Goal: Information Seeking & Learning: Learn about a topic

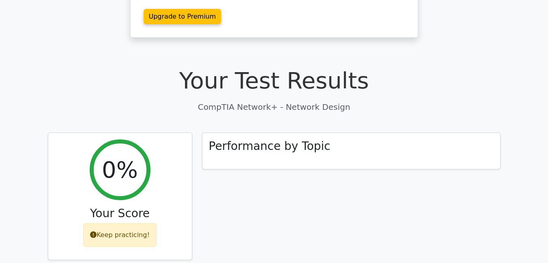
scroll to position [200, 0]
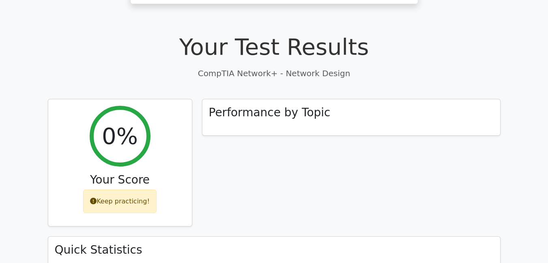
click at [93, 38] on h1 "Your Test Results" at bounding box center [274, 46] width 453 height 27
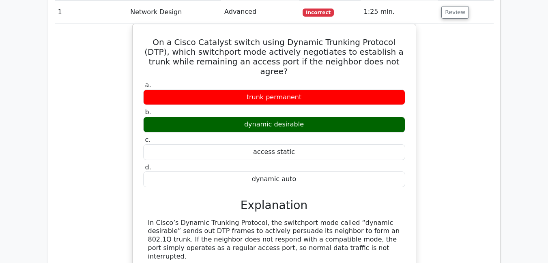
scroll to position [578, 0]
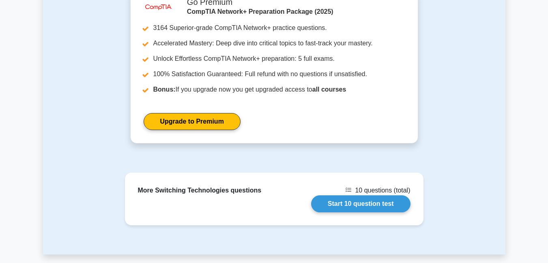
scroll to position [678, 0]
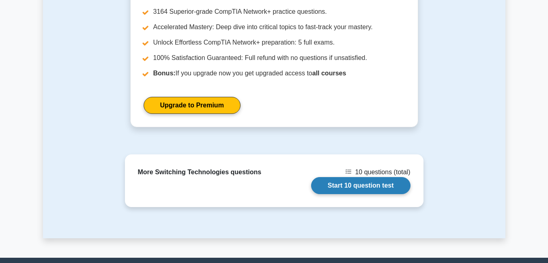
click at [345, 177] on link "Start 10 question test" at bounding box center [360, 185] width 99 height 17
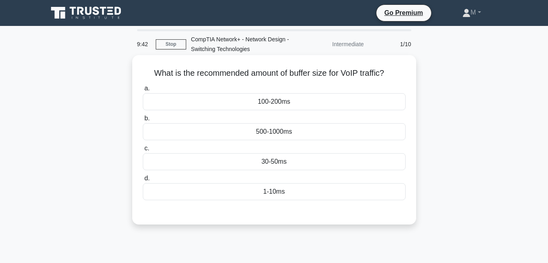
click at [284, 134] on div "500-1000ms" at bounding box center [274, 131] width 263 height 17
click at [143, 121] on input "b. 500-1000ms" at bounding box center [143, 118] width 0 height 5
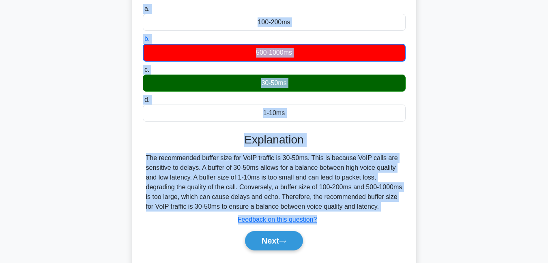
scroll to position [175, 0]
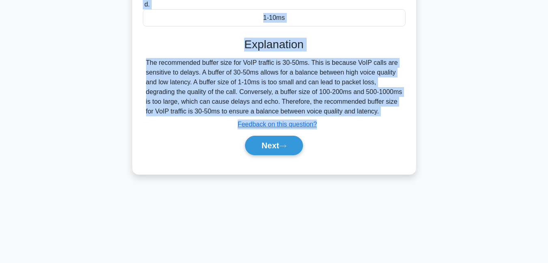
drag, startPoint x: 152, startPoint y: 72, endPoint x: 382, endPoint y: 116, distance: 234.0
click at [382, 116] on div "What is the recommended amount of buffer size for VoIP traffic? .spinner_0XTQ{t…" at bounding box center [275, 28] width 278 height 288
copy div "What is the recommended amount of buffer size for VoIP traffic? .spinner_0XTQ{t…"
click at [266, 145] on button "Next" at bounding box center [274, 145] width 58 height 19
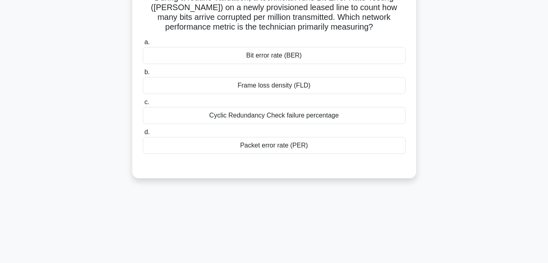
scroll to position [61, 0]
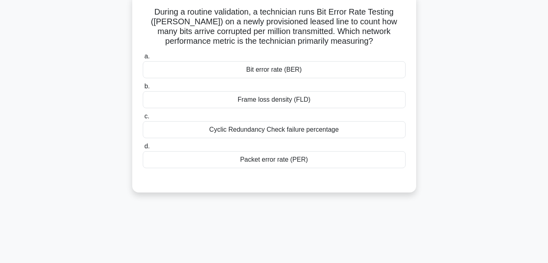
click at [284, 132] on div "Cyclic Redundancy Check failure percentage" at bounding box center [274, 129] width 263 height 17
click at [143, 119] on input "c. Cyclic Redundancy Check failure percentage" at bounding box center [143, 116] width 0 height 5
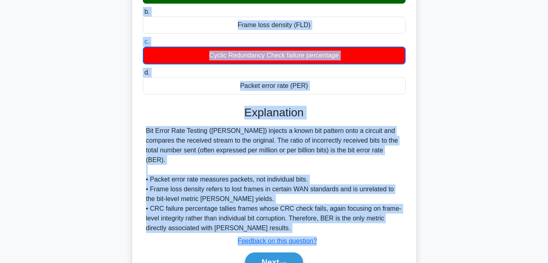
scroll to position [175, 0]
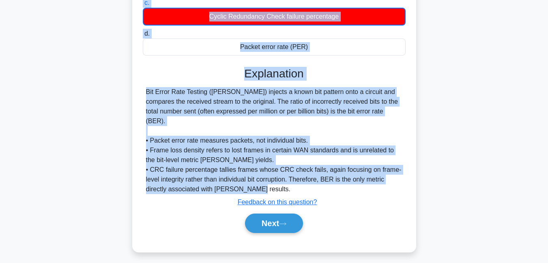
drag, startPoint x: 153, startPoint y: 12, endPoint x: 306, endPoint y: 180, distance: 227.0
click at [306, 180] on div "During a routine validation, a technician runs Bit Error Rate Testing (BERT) on…" at bounding box center [275, 67] width 278 height 366
copy div "During a routine validation, a technician runs Bit Error Rate Testing (BERT) on…"
click at [270, 219] on button "Next" at bounding box center [274, 223] width 58 height 19
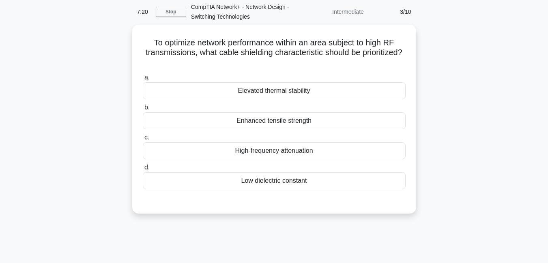
scroll to position [49, 0]
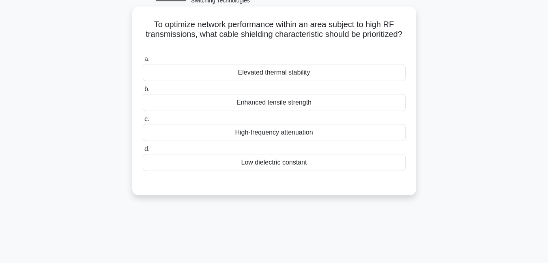
click at [268, 166] on div "Low dielectric constant" at bounding box center [274, 162] width 263 height 17
click at [143, 152] on input "d. Low dielectric constant" at bounding box center [143, 149] width 0 height 5
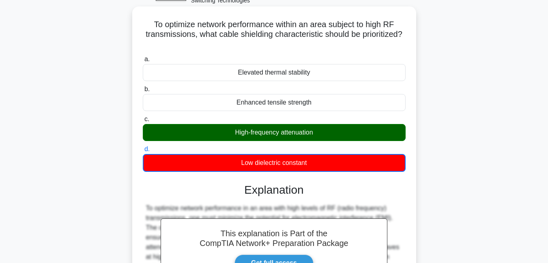
click at [143, 117] on input "c. High-frequency attenuation" at bounding box center [143, 119] width 0 height 5
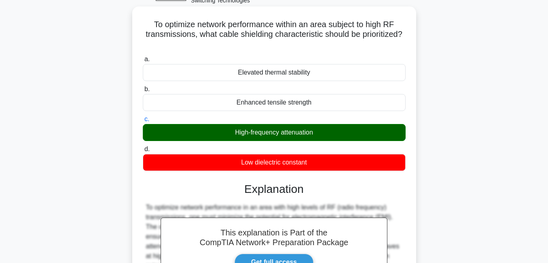
click at [143, 87] on input "b. Enhanced tensile strength" at bounding box center [143, 89] width 0 height 5
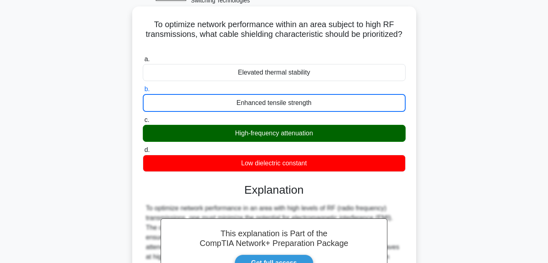
click at [143, 57] on input "a. Elevated thermal stability" at bounding box center [143, 59] width 0 height 5
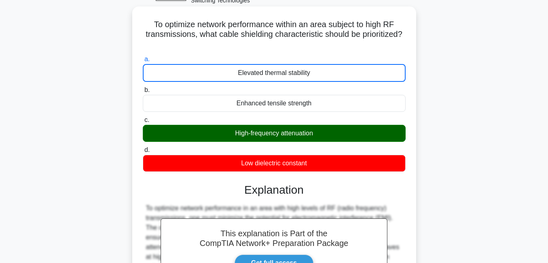
click at [143, 148] on input "d. Low dielectric constant" at bounding box center [143, 150] width 0 height 5
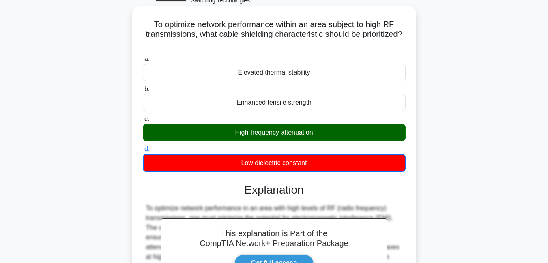
click at [143, 117] on input "c. High-frequency attenuation" at bounding box center [143, 119] width 0 height 5
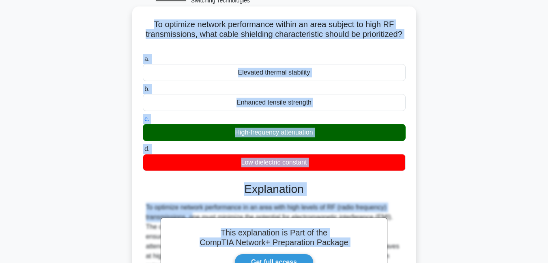
drag, startPoint x: 151, startPoint y: 23, endPoint x: 395, endPoint y: 212, distance: 308.4
click at [395, 212] on div "To optimize network performance within an area subject to high RF transmissions…" at bounding box center [275, 212] width 278 height 404
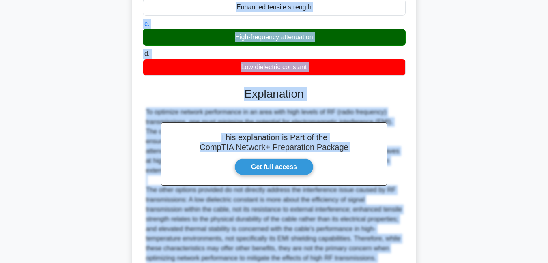
scroll to position [157, 0]
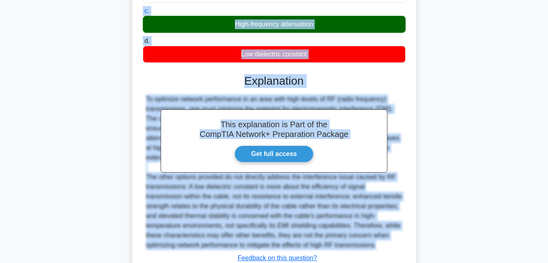
copy div "To optimize network performance within an area subject to high RF transmissions…"
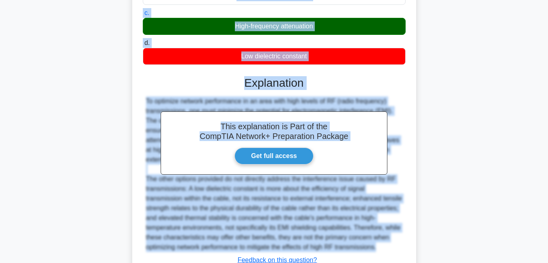
scroll to position [218, 0]
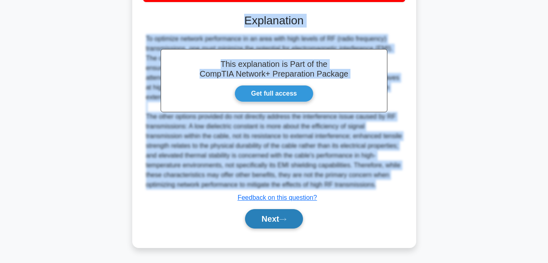
click at [267, 221] on button "Next" at bounding box center [274, 218] width 58 height 19
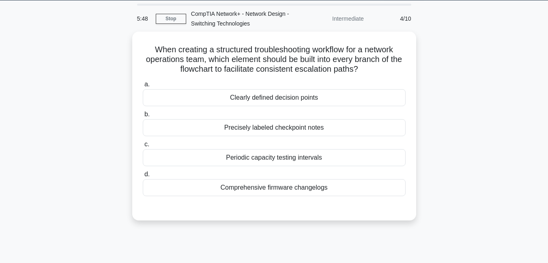
scroll to position [0, 0]
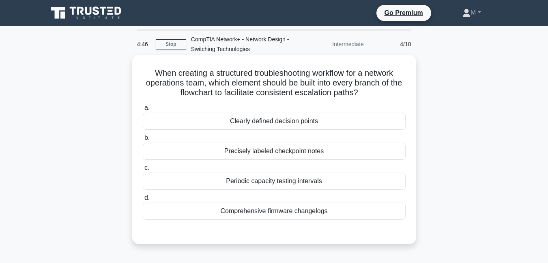
click at [280, 126] on div "Clearly defined decision points" at bounding box center [274, 121] width 263 height 17
click at [143, 111] on input "a. Clearly defined decision points" at bounding box center [143, 108] width 0 height 5
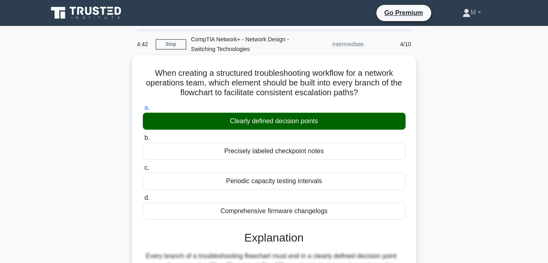
click at [143, 136] on input "b. Precisely labeled checkpoint notes" at bounding box center [143, 138] width 0 height 5
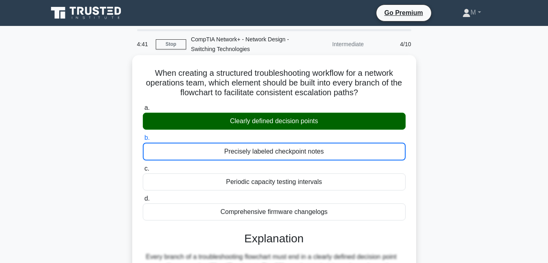
click at [143, 166] on input "c. Periodic capacity testing intervals" at bounding box center [143, 168] width 0 height 5
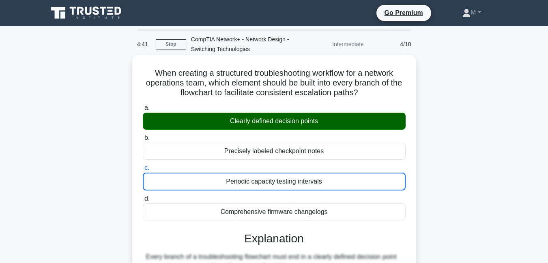
click at [143, 196] on input "d. Comprehensive firmware changelogs" at bounding box center [143, 198] width 0 height 5
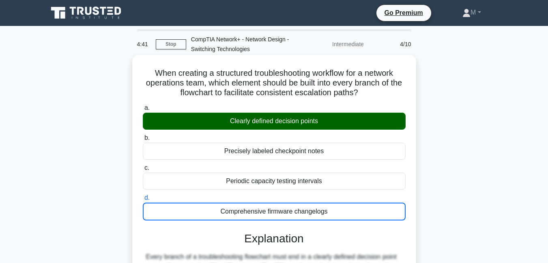
click at [143, 106] on input "a. Clearly defined decision points" at bounding box center [143, 108] width 0 height 5
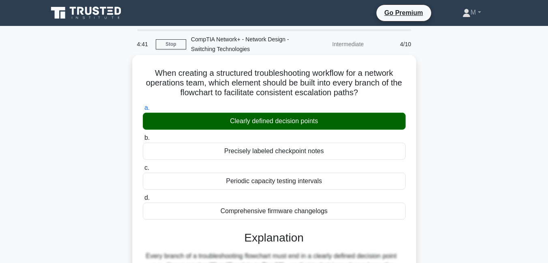
click at [143, 136] on input "b. Precisely labeled checkpoint notes" at bounding box center [143, 138] width 0 height 5
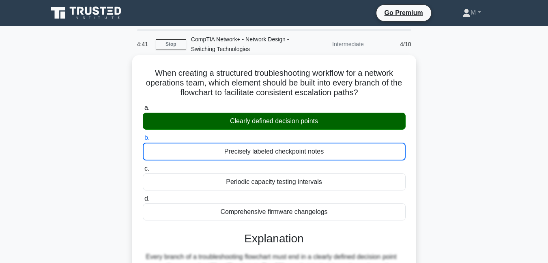
click at [143, 166] on input "c. Periodic capacity testing intervals" at bounding box center [143, 168] width 0 height 5
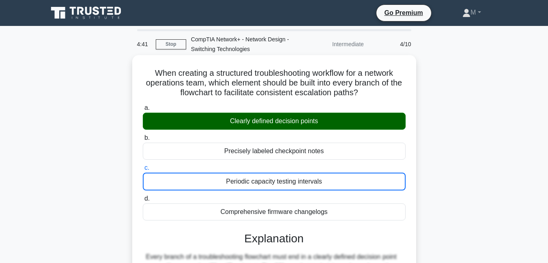
click at [143, 196] on input "d. Comprehensive firmware changelogs" at bounding box center [143, 198] width 0 height 5
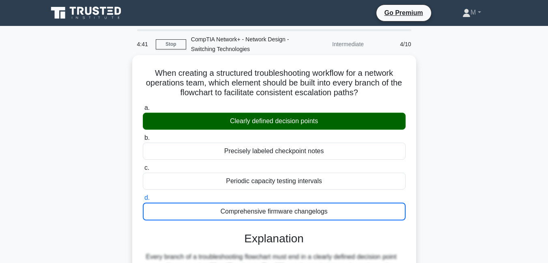
click at [143, 106] on input "a. Clearly defined decision points" at bounding box center [143, 108] width 0 height 5
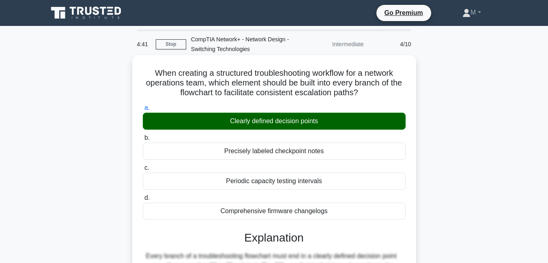
click at [143, 136] on input "b. Precisely labeled checkpoint notes" at bounding box center [143, 138] width 0 height 5
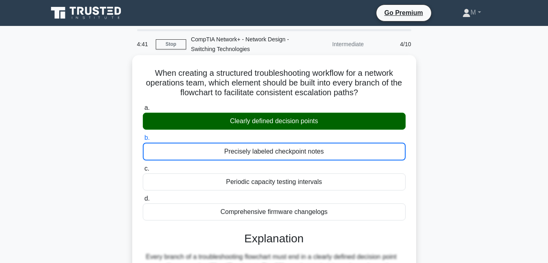
click at [143, 166] on input "c. Periodic capacity testing intervals" at bounding box center [143, 168] width 0 height 5
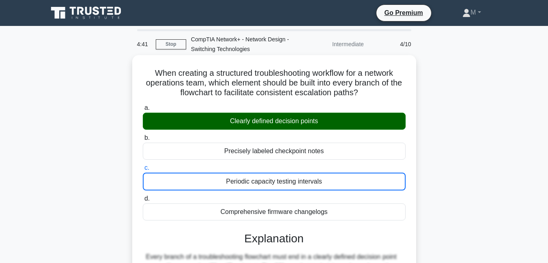
click at [143, 196] on input "d. Comprehensive firmware changelogs" at bounding box center [143, 198] width 0 height 5
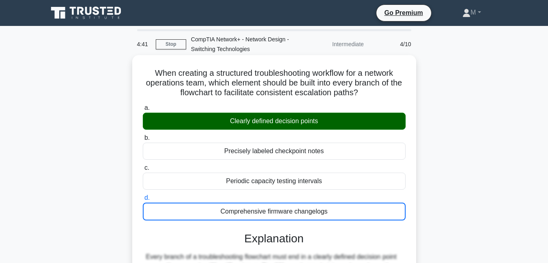
click at [143, 106] on input "a. Clearly defined decision points" at bounding box center [143, 108] width 0 height 5
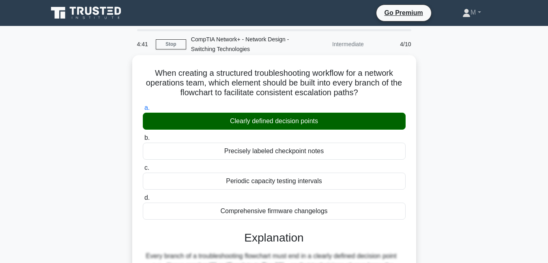
click at [143, 136] on input "b. Precisely labeled checkpoint notes" at bounding box center [143, 138] width 0 height 5
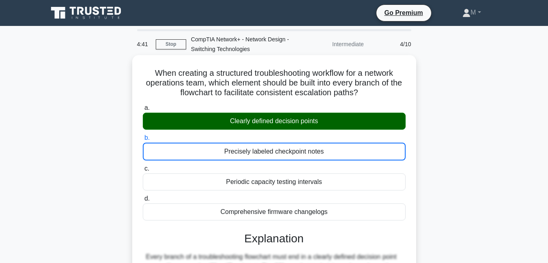
click at [143, 166] on input "c. Periodic capacity testing intervals" at bounding box center [143, 168] width 0 height 5
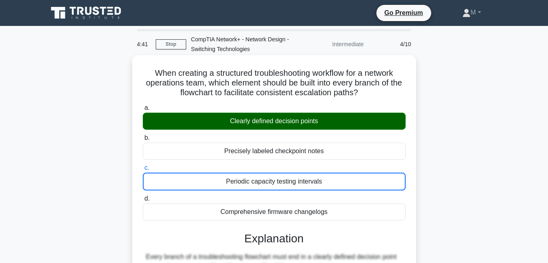
click at [143, 196] on input "d. Comprehensive firmware changelogs" at bounding box center [143, 198] width 0 height 5
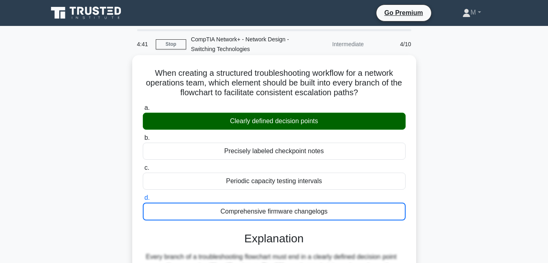
click at [143, 106] on input "a. Clearly defined decision points" at bounding box center [143, 108] width 0 height 5
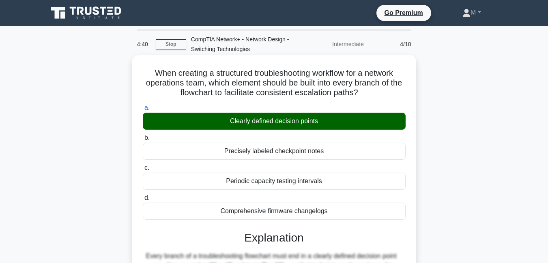
click at [143, 136] on input "b. Precisely labeled checkpoint notes" at bounding box center [143, 138] width 0 height 5
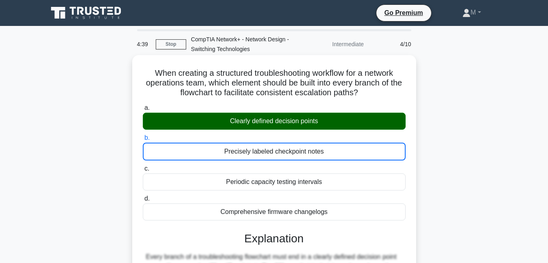
click at [143, 166] on input "c. Periodic capacity testing intervals" at bounding box center [143, 168] width 0 height 5
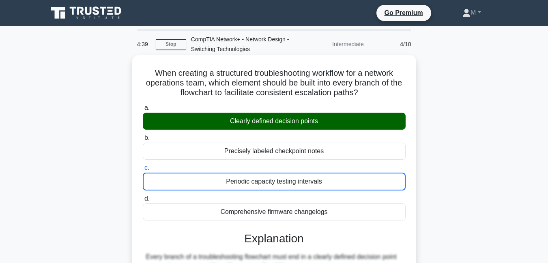
click at [143, 196] on input "d. Comprehensive firmware changelogs" at bounding box center [143, 198] width 0 height 5
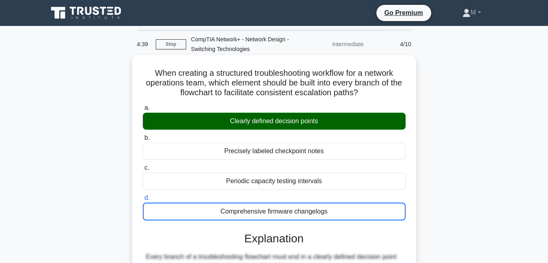
click at [143, 106] on input "a. Clearly defined decision points" at bounding box center [143, 108] width 0 height 5
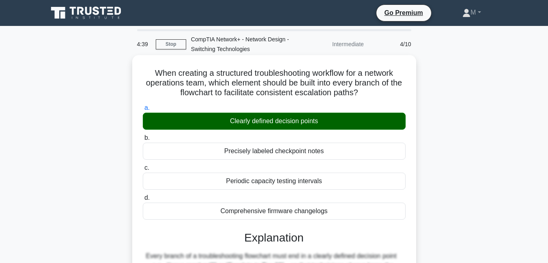
click at [143, 136] on input "b. Precisely labeled checkpoint notes" at bounding box center [143, 138] width 0 height 5
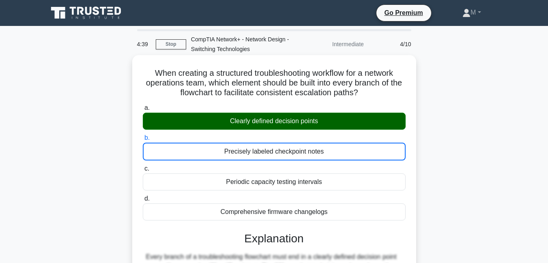
click at [143, 166] on input "c. Periodic capacity testing intervals" at bounding box center [143, 168] width 0 height 5
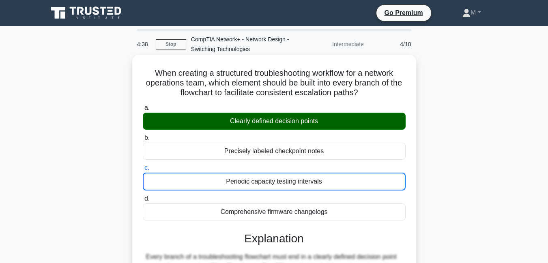
click at [143, 196] on input "d. Comprehensive firmware changelogs" at bounding box center [143, 198] width 0 height 5
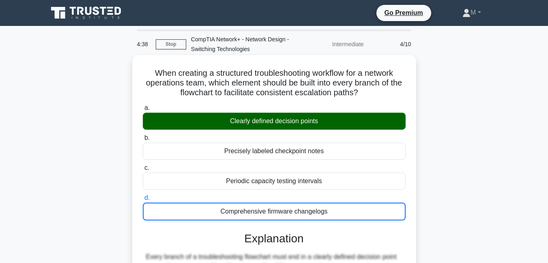
click at [143, 106] on input "a. Clearly defined decision points" at bounding box center [143, 108] width 0 height 5
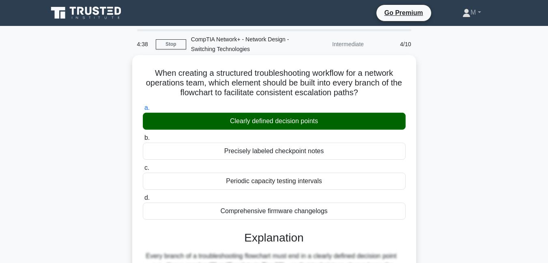
click at [143, 136] on input "b. Precisely labeled checkpoint notes" at bounding box center [143, 138] width 0 height 5
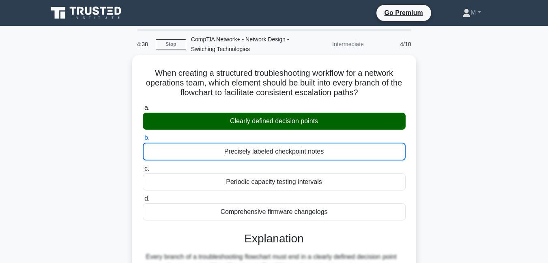
click at [143, 166] on input "c. Periodic capacity testing intervals" at bounding box center [143, 168] width 0 height 5
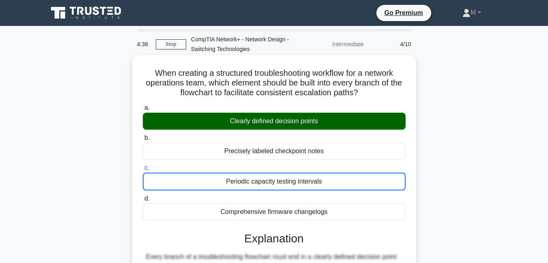
click at [143, 196] on input "d. Comprehensive firmware changelogs" at bounding box center [143, 198] width 0 height 5
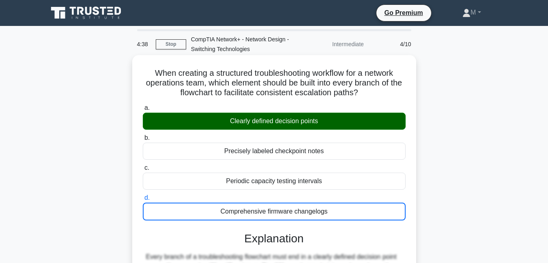
click at [143, 106] on input "a. Clearly defined decision points" at bounding box center [143, 108] width 0 height 5
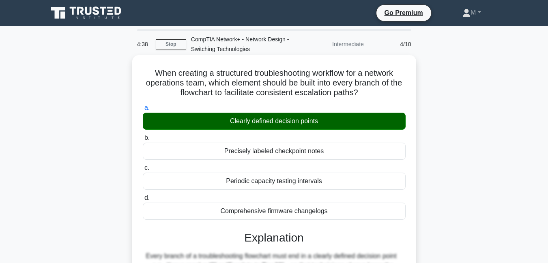
click at [143, 136] on input "b. Precisely labeled checkpoint notes" at bounding box center [143, 138] width 0 height 5
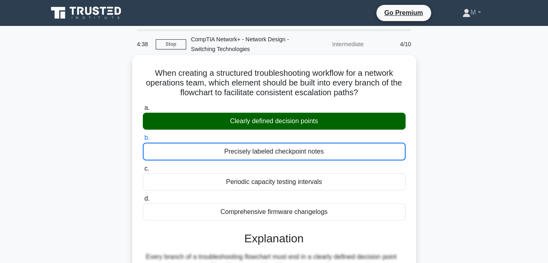
click at [143, 166] on input "c. Periodic capacity testing intervals" at bounding box center [143, 168] width 0 height 5
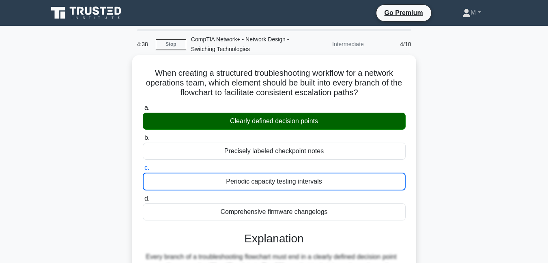
click at [143, 196] on input "d. Comprehensive firmware changelogs" at bounding box center [143, 198] width 0 height 5
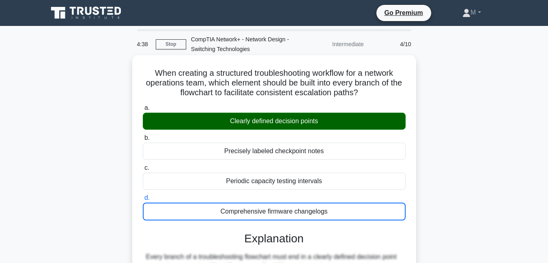
click at [143, 106] on input "a. Clearly defined decision points" at bounding box center [143, 108] width 0 height 5
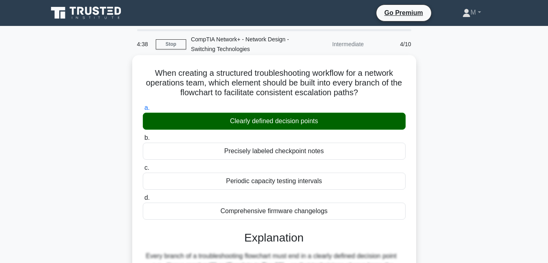
click at [143, 136] on input "b. Precisely labeled checkpoint notes" at bounding box center [143, 138] width 0 height 5
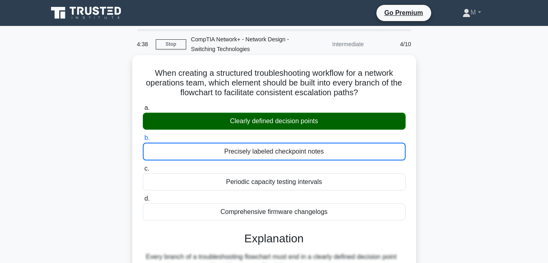
click at [143, 166] on input "c. Periodic capacity testing intervals" at bounding box center [143, 168] width 0 height 5
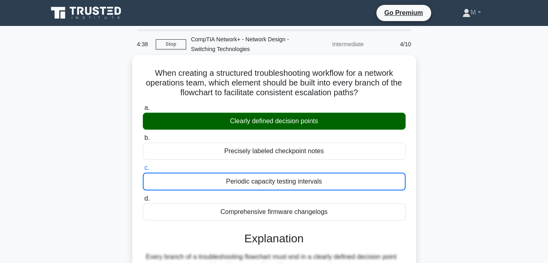
click at [143, 196] on input "d. Comprehensive firmware changelogs" at bounding box center [143, 198] width 0 height 5
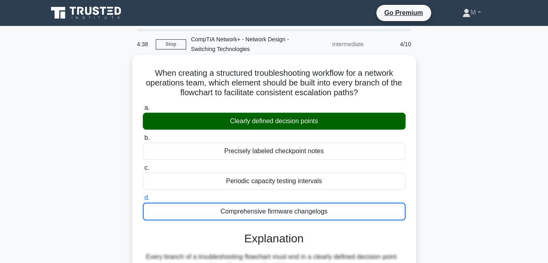
click at [143, 106] on input "a. Clearly defined decision points" at bounding box center [143, 108] width 0 height 5
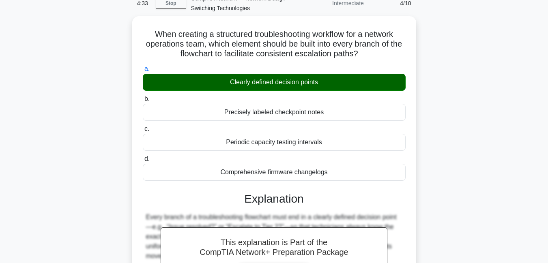
scroll to position [175, 0]
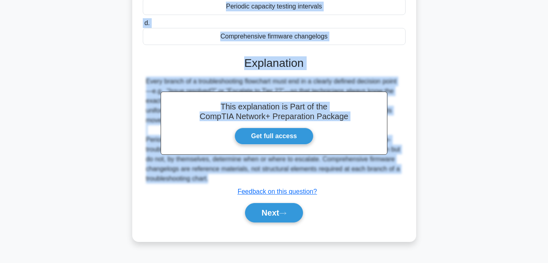
drag, startPoint x: 151, startPoint y: 72, endPoint x: 282, endPoint y: 181, distance: 170.7
click at [282, 181] on div "When creating a structured troubleshooting workflow for a network operations te…" at bounding box center [275, 61] width 278 height 355
copy div "When creating a structured troubleshooting workflow for a network operations te…"
click at [282, 216] on button "Next" at bounding box center [274, 212] width 58 height 19
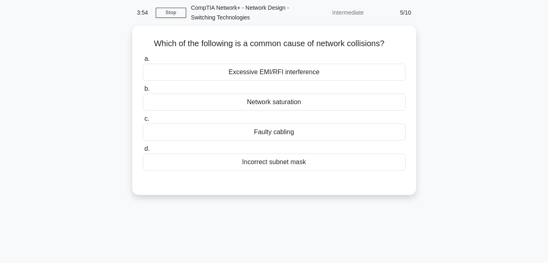
scroll to position [32, 0]
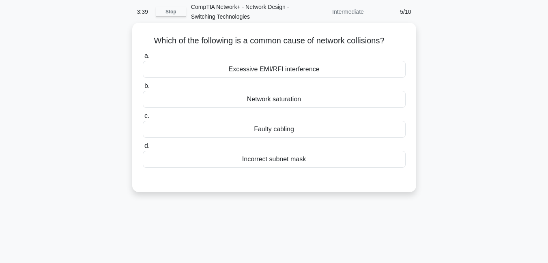
click at [282, 73] on div "Excessive EMI/RFI interference" at bounding box center [274, 69] width 263 height 17
click at [143, 59] on input "a. Excessive EMI/RFI interference" at bounding box center [143, 56] width 0 height 5
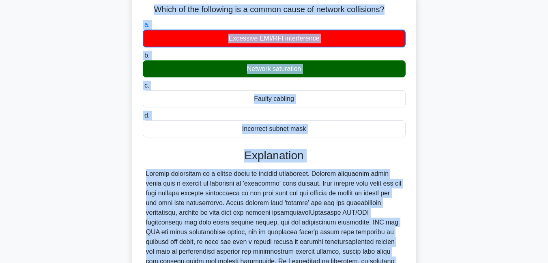
scroll to position [190, 0]
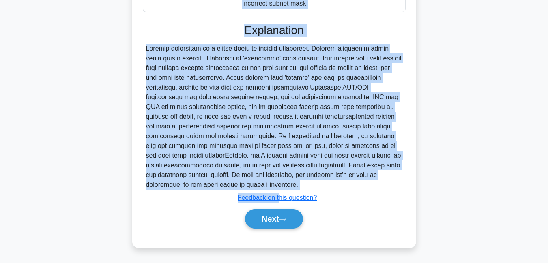
drag, startPoint x: 151, startPoint y: 40, endPoint x: 303, endPoint y: 188, distance: 212.1
click at [303, 188] on div "Which of the following is a common cause of network collisions? .spinner_0XTQ{t…" at bounding box center [275, 56] width 278 height 375
copy div "Which of the following is a common cause of network collisions? .spinner_0XTQ{t…"
click at [277, 222] on button "Next" at bounding box center [274, 218] width 58 height 19
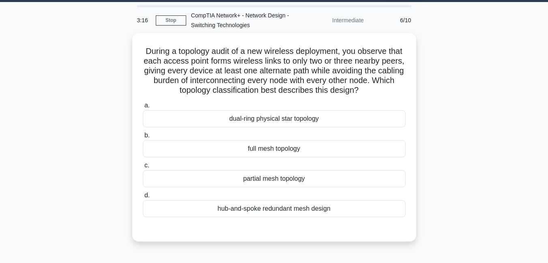
scroll to position [0, 0]
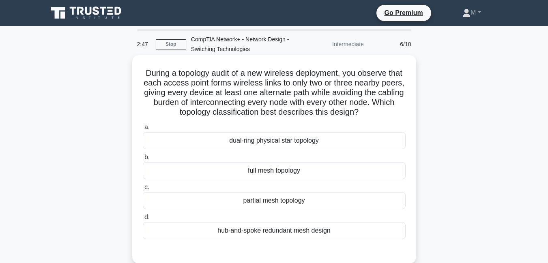
click at [259, 168] on div "full mesh topology" at bounding box center [274, 170] width 263 height 17
click at [143, 160] on input "b. full mesh topology" at bounding box center [143, 157] width 0 height 5
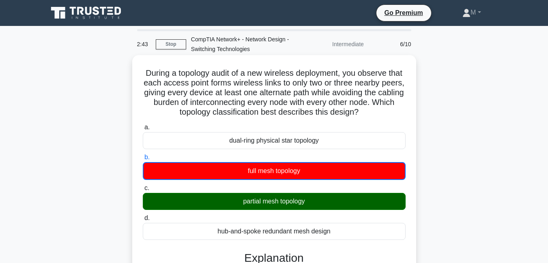
click at [143, 186] on input "c. partial mesh topology" at bounding box center [143, 188] width 0 height 5
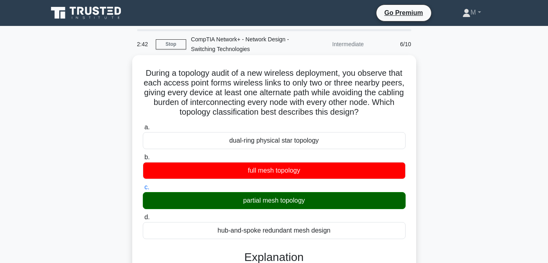
click at [143, 215] on input "d. hub-and-spoke redundant mesh design" at bounding box center [143, 217] width 0 height 5
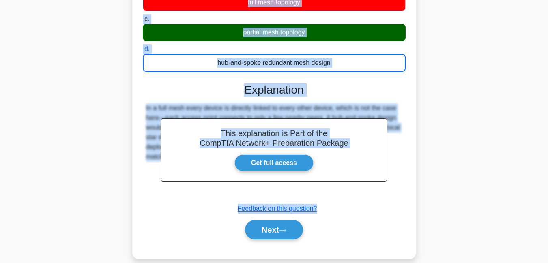
scroll to position [180, 0]
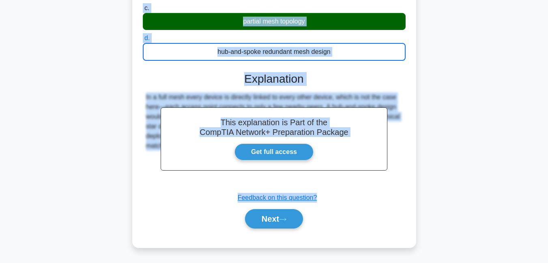
drag, startPoint x: 149, startPoint y: 72, endPoint x: 386, endPoint y: 187, distance: 263.7
click at [386, 187] on div "During a topology audit of a new wireless deployment, you observe that each acc…" at bounding box center [275, 62] width 278 height 366
copy div "During a topology audit of a new wireless deployment, you observe that each acc…"
click at [267, 220] on button "Next" at bounding box center [274, 218] width 58 height 19
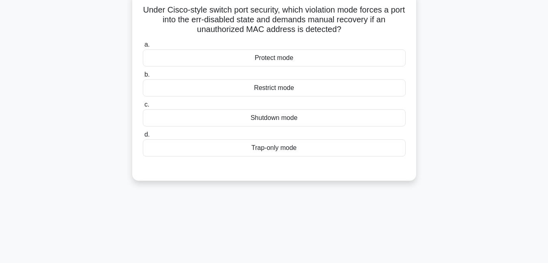
scroll to position [0, 0]
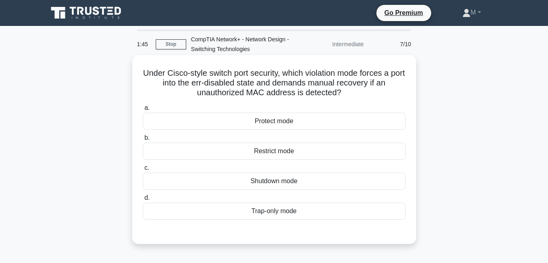
click at [275, 215] on div "Trap-only mode" at bounding box center [274, 211] width 263 height 17
click at [143, 201] on input "d. Trap-only mode" at bounding box center [143, 198] width 0 height 5
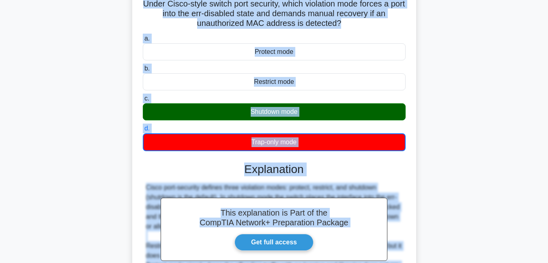
scroll to position [190, 0]
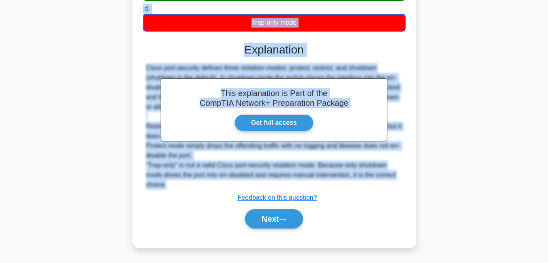
drag, startPoint x: 149, startPoint y: 71, endPoint x: 382, endPoint y: 188, distance: 260.6
click at [382, 188] on div "Under Cisco-style switch port security, which violation mode forces a port into…" at bounding box center [275, 56] width 278 height 375
copy div "Under Cisco-style switch port security, which violation mode forces a port into…"
click at [276, 217] on button "Next" at bounding box center [274, 218] width 58 height 19
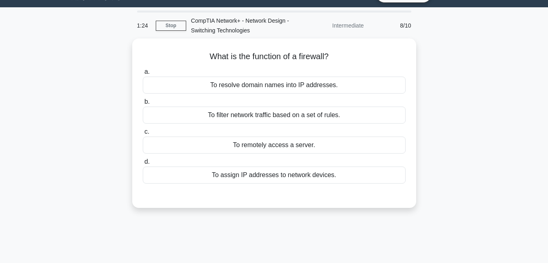
scroll to position [0, 0]
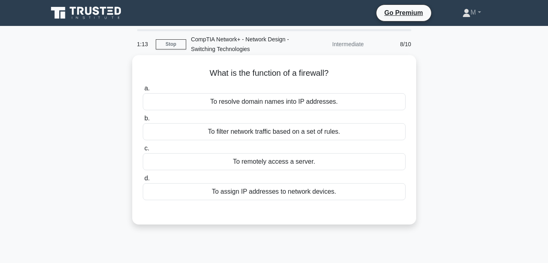
click at [282, 136] on div "To filter network traffic based on a set of rules." at bounding box center [274, 131] width 263 height 17
click at [143, 121] on input "b. To filter network traffic based on a set of rules." at bounding box center [143, 118] width 0 height 5
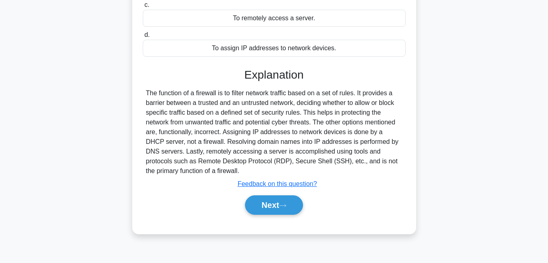
scroll to position [151, 0]
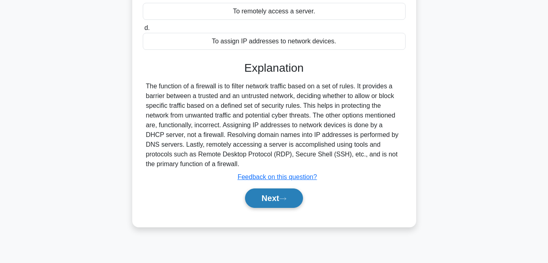
click at [282, 201] on icon at bounding box center [282, 199] width 7 height 4
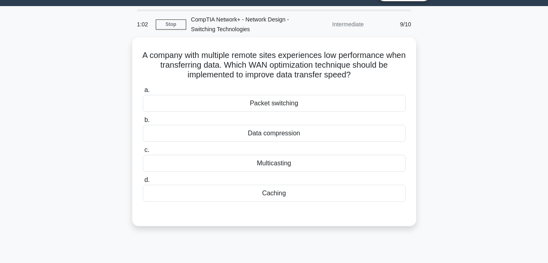
scroll to position [0, 0]
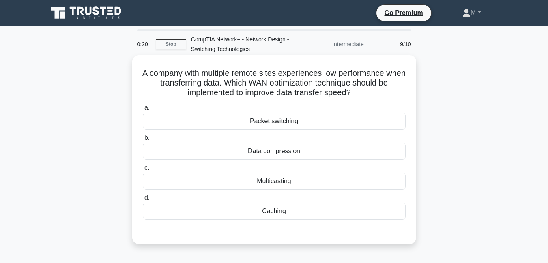
click at [284, 119] on div "Packet switching" at bounding box center [274, 121] width 263 height 17
click at [143, 111] on input "a. Packet switching" at bounding box center [143, 108] width 0 height 5
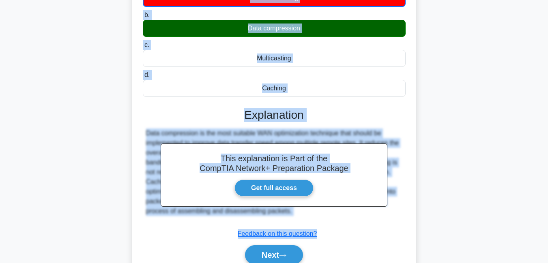
scroll to position [175, 0]
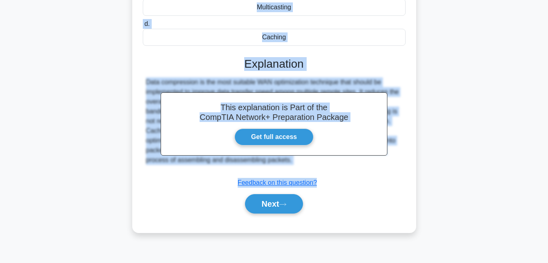
drag, startPoint x: 151, startPoint y: 73, endPoint x: 340, endPoint y: 171, distance: 213.1
click at [340, 171] on div "A company with multiple remote sites experiences low performance when transferr…" at bounding box center [275, 57] width 278 height 346
copy div "A company with multiple remote sites experiences low performance when transferr…"
click at [276, 209] on button "Next" at bounding box center [274, 203] width 58 height 19
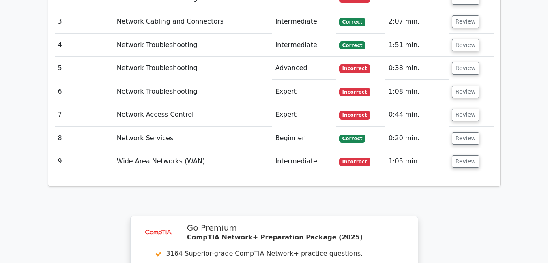
scroll to position [951, 0]
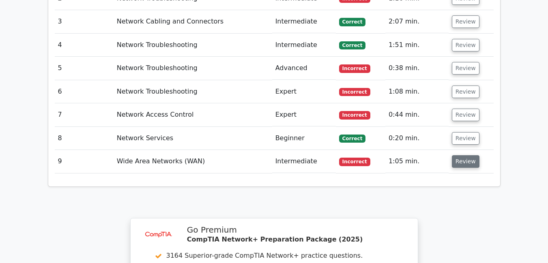
click at [469, 155] on button "Review" at bounding box center [466, 161] width 28 height 13
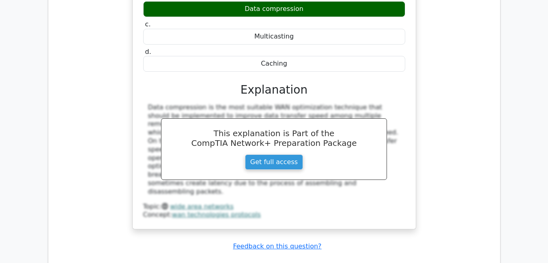
scroll to position [1216, 0]
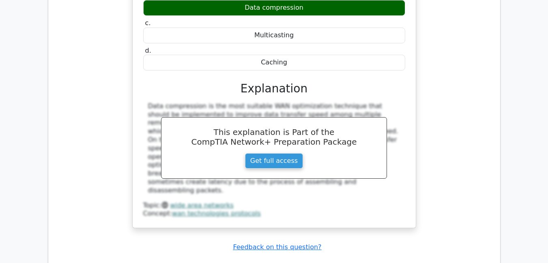
click at [189, 202] on link "wide area networks" at bounding box center [202, 206] width 64 height 8
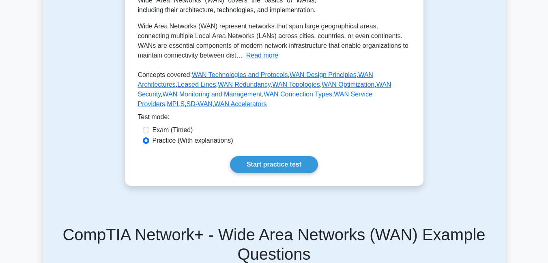
scroll to position [178, 0]
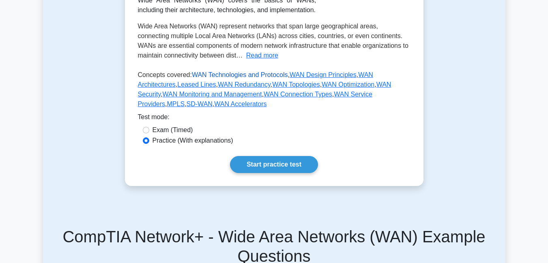
click at [254, 75] on link "WAN Technologies and Protocols" at bounding box center [240, 74] width 96 height 7
click at [309, 75] on link "WAN Design Principles" at bounding box center [323, 74] width 67 height 7
click at [367, 76] on link "WAN Architectures" at bounding box center [255, 79] width 235 height 17
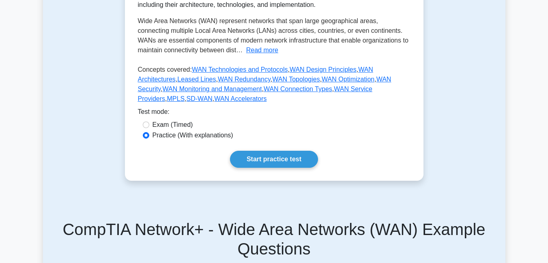
scroll to position [187, 0]
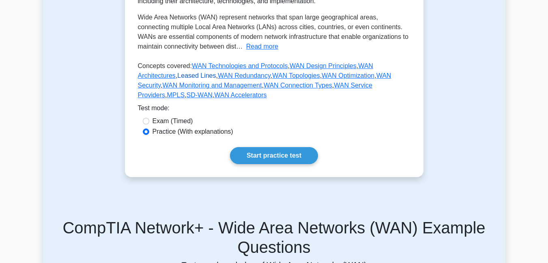
click at [177, 75] on link "Leased Lines" at bounding box center [196, 75] width 39 height 7
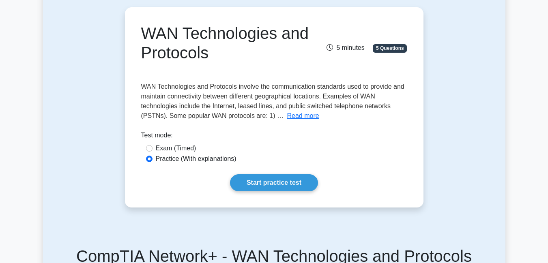
scroll to position [77, 0]
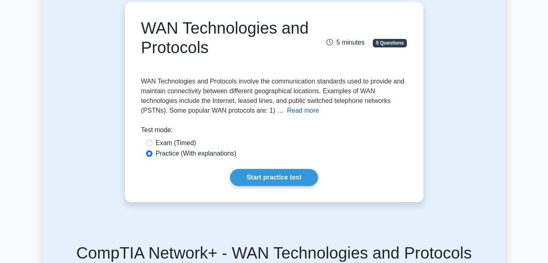
click at [299, 111] on button "Read more" at bounding box center [303, 111] width 32 height 10
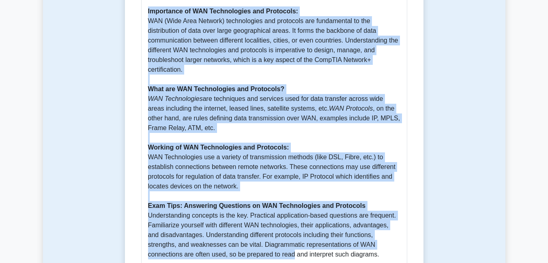
scroll to position [367, 0]
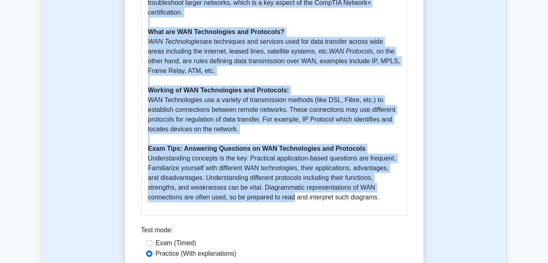
drag, startPoint x: 140, startPoint y: 24, endPoint x: 351, endPoint y: 203, distance: 275.8
click at [351, 203] on div "WAN Technologies and Protocols 5 minutes 5 Questions Read less WAN Technologies…" at bounding box center [274, 7] width 292 height 584
copy div "WAN Technologies and Protocols 5 minutes 5 Questions WAN Technologies and Proto…"
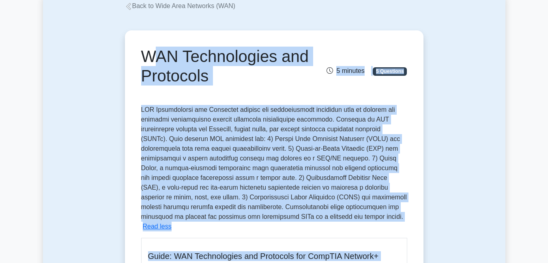
scroll to position [53, 0]
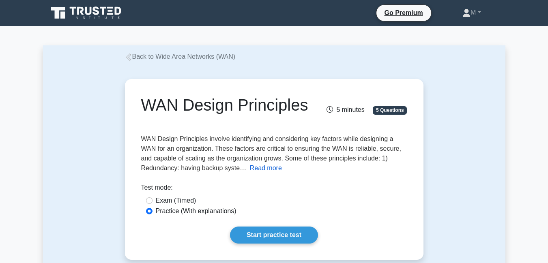
click at [252, 170] on button "Read more" at bounding box center [266, 169] width 32 height 10
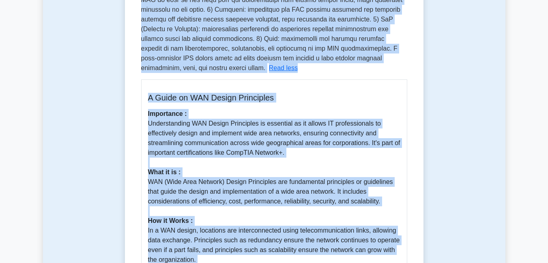
scroll to position [392, 0]
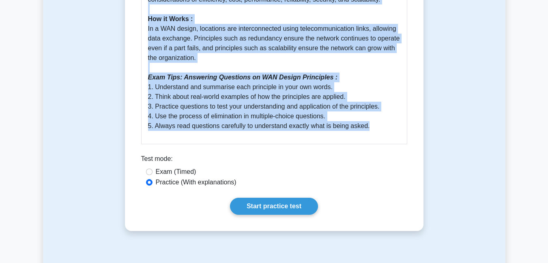
drag, startPoint x: 142, startPoint y: 35, endPoint x: 435, endPoint y: 133, distance: 309.0
copy div "LOR Ipsumd Sitametcon 0 adipisc 0 Elitseddo EIU Tempor Incididunt utlabor etdol…"
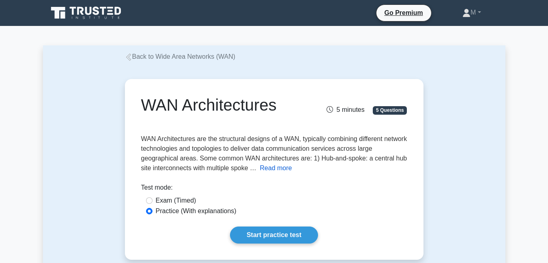
click at [274, 169] on button "Read more" at bounding box center [276, 169] width 32 height 10
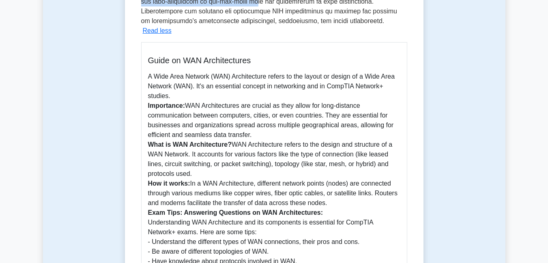
scroll to position [194, 0]
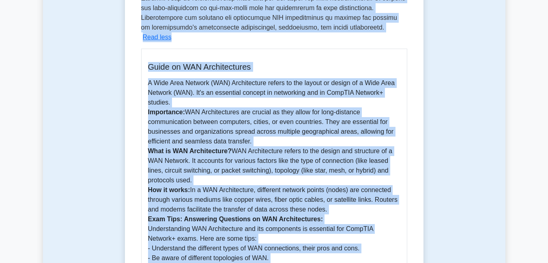
drag, startPoint x: 142, startPoint y: 15, endPoint x: 270, endPoint y: 262, distance: 277.9
click at [270, 262] on div "WAN Architectures 5 minutes 5 Questions WAN Architectures are the structural de…" at bounding box center [274, 136] width 292 height 545
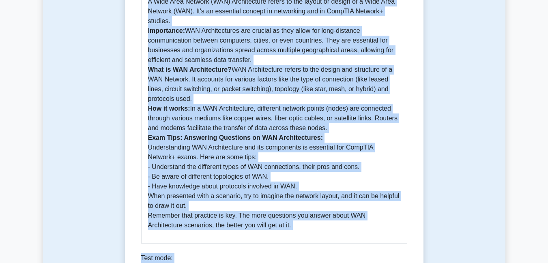
scroll to position [303, 0]
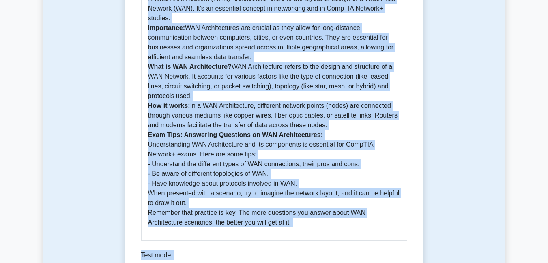
copy div "WAN Architectures 5 minutes 5 Questions WAN Architectures are the structural de…"
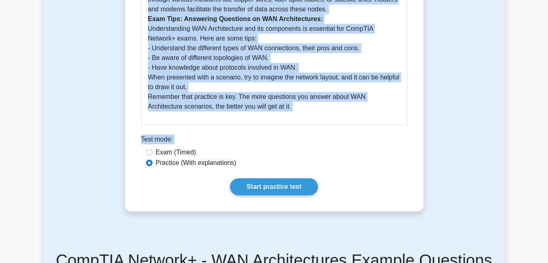
scroll to position [423, 0]
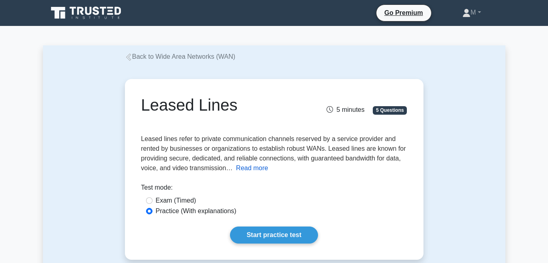
click at [248, 167] on button "Read more" at bounding box center [252, 169] width 32 height 10
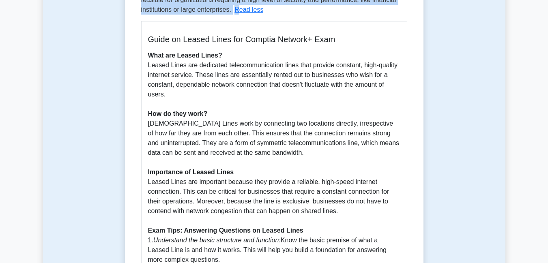
scroll to position [162, 0]
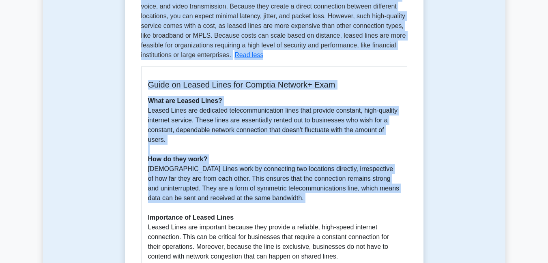
drag, startPoint x: 142, startPoint y: 102, endPoint x: 296, endPoint y: 207, distance: 186.9
click at [296, 207] on div "Leased Lines 5 minutes 5 Questions Leased lines refer to private communication …" at bounding box center [274, 212] width 292 height 584
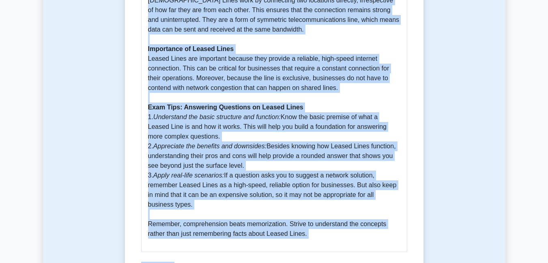
scroll to position [352, 0]
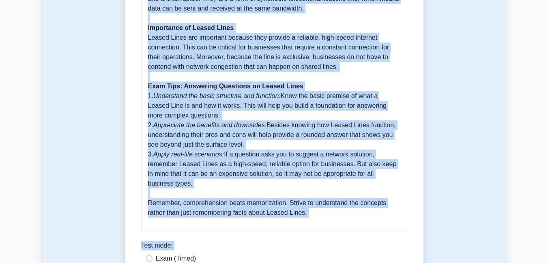
copy div "Leased Lines 5 minutes 5 Questions Leased lines refer to private communication …"
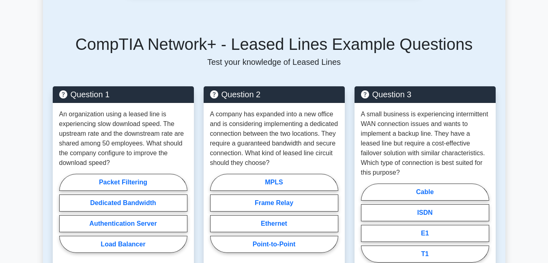
scroll to position [693, 0]
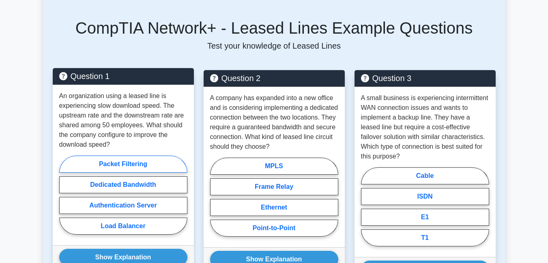
click at [131, 167] on label "Packet Filtering" at bounding box center [123, 164] width 128 height 17
click at [65, 195] on input "Packet Filtering" at bounding box center [61, 197] width 5 height 5
radio input "true"
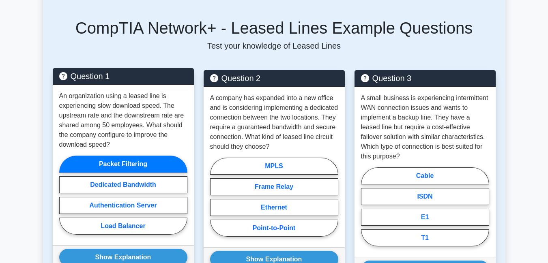
click at [59, 195] on input "Dedicated Bandwidth" at bounding box center [61, 197] width 5 height 5
radio input "true"
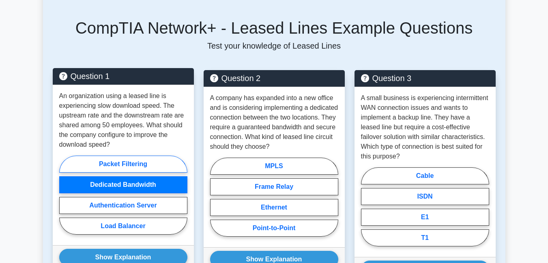
click at [59, 195] on input "Authentication Server" at bounding box center [61, 197] width 5 height 5
radio input "true"
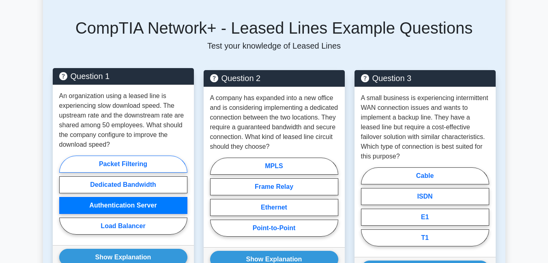
click at [59, 195] on input "Load Balancer" at bounding box center [61, 197] width 5 height 5
radio input "true"
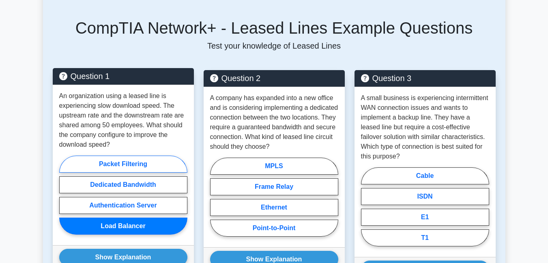
click at [59, 195] on input "Packet Filtering" at bounding box center [61, 197] width 5 height 5
radio input "true"
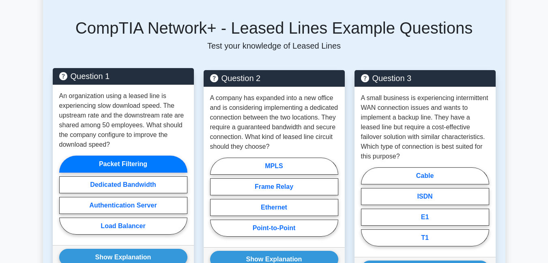
click at [59, 195] on input "Dedicated Bandwidth" at bounding box center [61, 197] width 5 height 5
radio input "true"
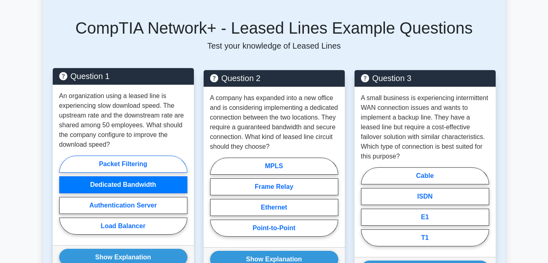
click at [59, 195] on input "Authentication Server" at bounding box center [61, 197] width 5 height 5
radio input "true"
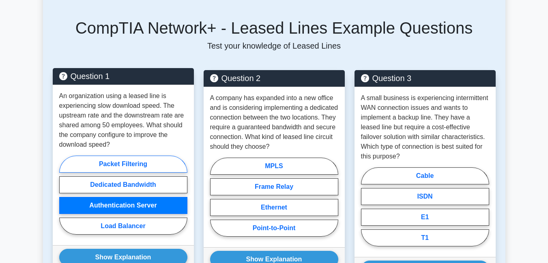
click at [59, 195] on input "Load Balancer" at bounding box center [61, 197] width 5 height 5
radio input "true"
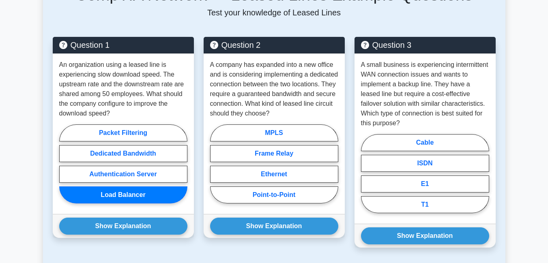
scroll to position [724, 0]
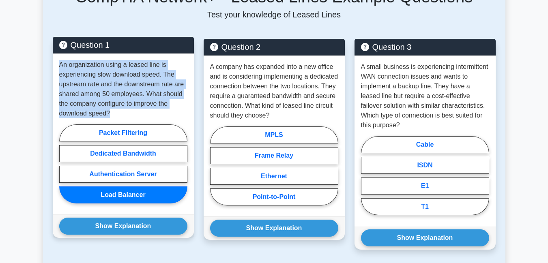
drag, startPoint x: 60, startPoint y: 63, endPoint x: 120, endPoint y: 121, distance: 83.2
click at [120, 121] on div "An organization using a leased line is experiencing slow download speed. The up…" at bounding box center [123, 134] width 141 height 161
copy p "An organization using a leased line is experiencing slow download speed. The up…"
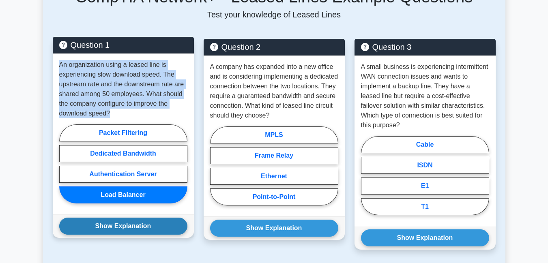
click at [114, 224] on button "Show Explanation" at bounding box center [123, 226] width 128 height 17
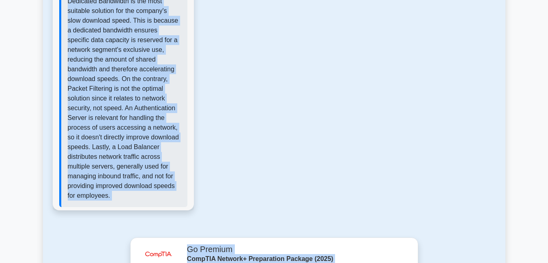
scroll to position [1023, 0]
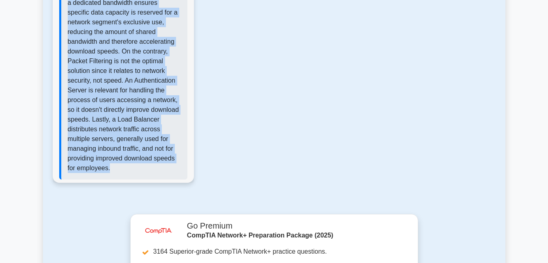
drag, startPoint x: 68, startPoint y: 22, endPoint x: 168, endPoint y: 158, distance: 168.6
click at [168, 158] on div "Correct Answer: Dedicated Bandwidth" at bounding box center [123, 61] width 128 height 237
copy div "Correct Answer: Dedicated Bandwidth Dedicated Bandwidth is the most suitable so…"
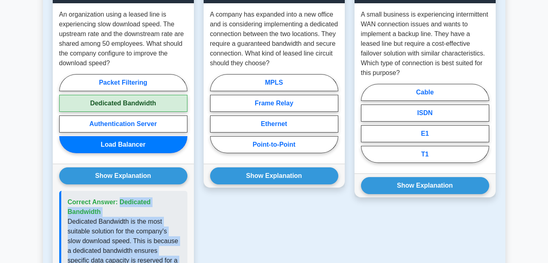
scroll to position [758, 0]
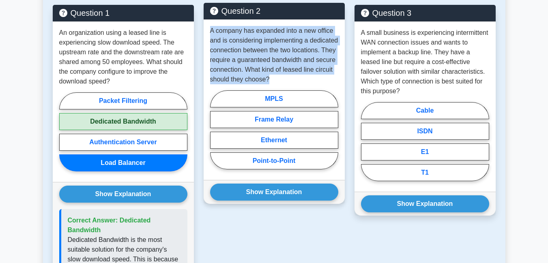
drag, startPoint x: 210, startPoint y: 29, endPoint x: 259, endPoint y: 91, distance: 78.5
click at [259, 84] on p "A company has expanded into a new office and is considering implementing a dedi…" at bounding box center [274, 55] width 128 height 58
copy p "A company has expanded into a new office and is considering implementing a dedi…"
click at [269, 201] on button "Show Explanation" at bounding box center [274, 192] width 128 height 17
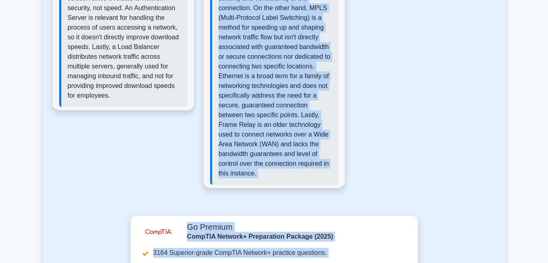
scroll to position [1152, 0]
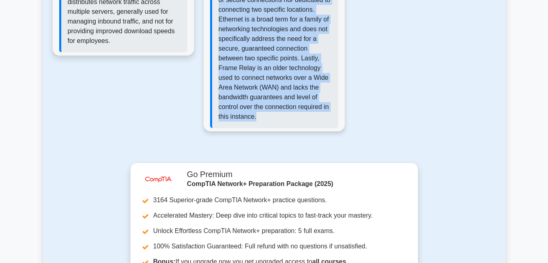
drag, startPoint x: 218, startPoint y: 227, endPoint x: 297, endPoint y: 126, distance: 127.8
copy div "Correct Answer: Point-to-Point The correct answer is Point-to-Point. A point-to…"
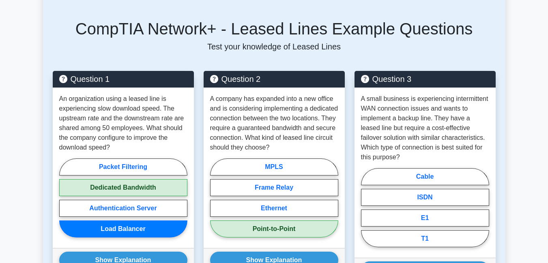
scroll to position [690, 0]
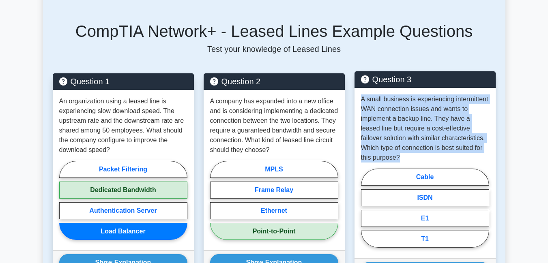
drag, startPoint x: 360, startPoint y: 98, endPoint x: 391, endPoint y: 156, distance: 65.7
click at [391, 156] on div "A small business is experiencing intermittent WAN connection issues and wants t…" at bounding box center [425, 173] width 141 height 170
copy p "A small business is experiencing intermittent WAN connection issues and wants t…"
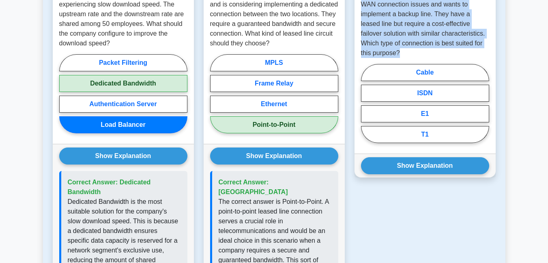
scroll to position [813, 0]
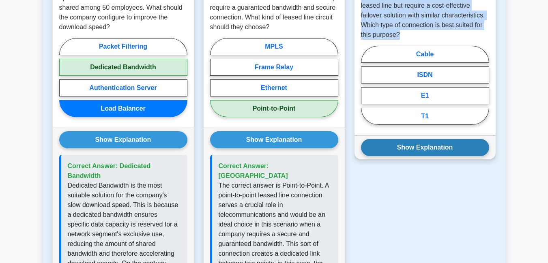
click at [430, 148] on button "Show Explanation" at bounding box center [425, 147] width 128 height 17
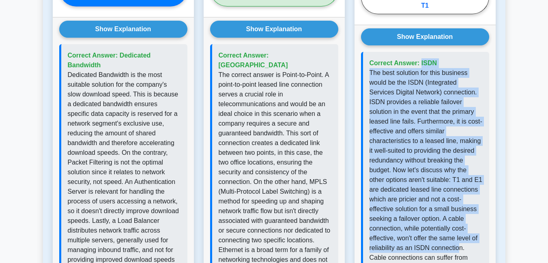
scroll to position [995, 0]
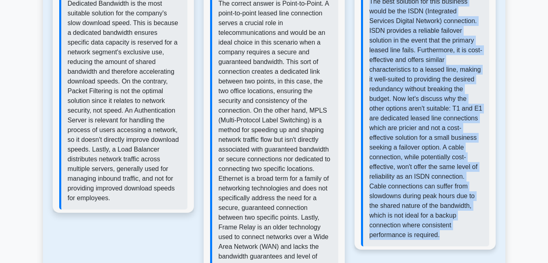
drag, startPoint x: 369, startPoint y: 174, endPoint x: 453, endPoint y: 222, distance: 97.3
click at [453, 222] on div "Correct Answer: ISDN" at bounding box center [425, 114] width 128 height 266
copy div "Correct Answer: ISDN The best solution for this business would be the ISDN (Int…"
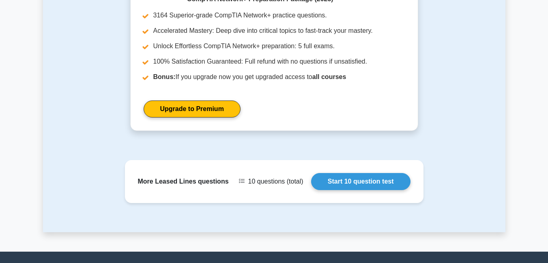
scroll to position [1334, 0]
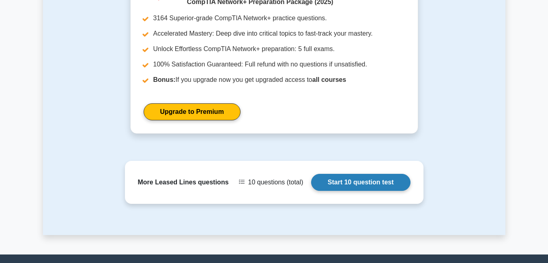
click at [361, 184] on link "Start 10 question test" at bounding box center [360, 182] width 99 height 17
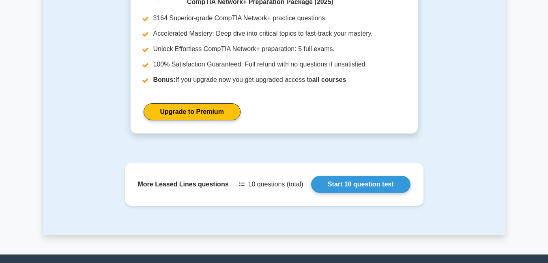
scroll to position [1329, 0]
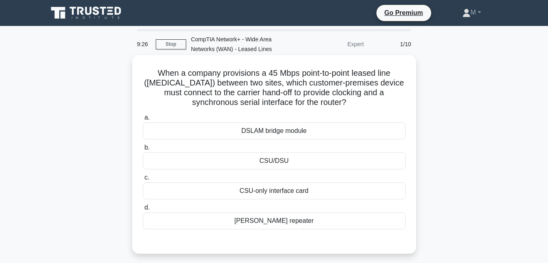
click at [272, 162] on div "CSU/DSU" at bounding box center [274, 161] width 263 height 17
click at [143, 151] on input "b. CSU/DSU" at bounding box center [143, 147] width 0 height 5
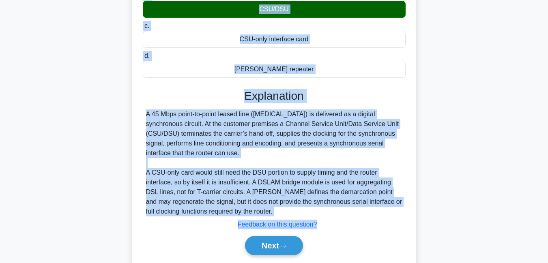
scroll to position [179, 0]
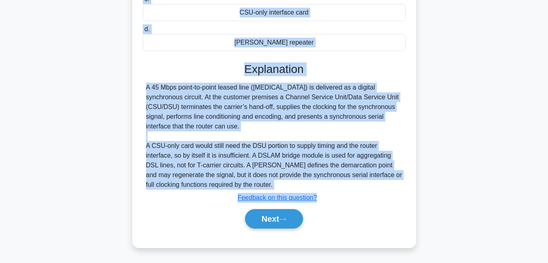
drag, startPoint x: 147, startPoint y: 70, endPoint x: 317, endPoint y: 192, distance: 208.9
click at [317, 192] on div "When a company provisions a 45 Mbps point-to-point leased line (T3) between two…" at bounding box center [275, 62] width 278 height 365
copy div "When a company provisions a 45 Mbps point-to-point leased line (T3) between two…"
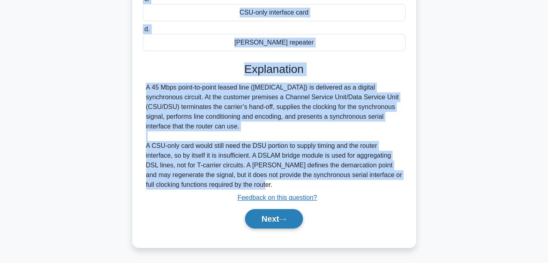
click at [269, 221] on button "Next" at bounding box center [274, 218] width 58 height 19
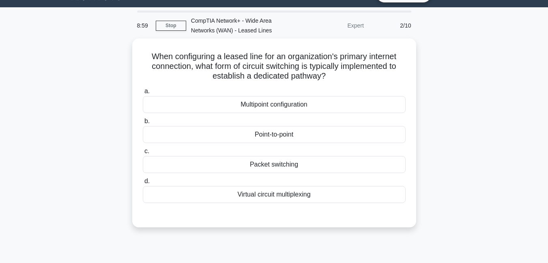
scroll to position [0, 0]
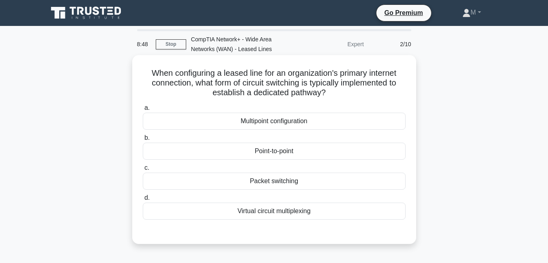
click at [290, 152] on div "Point-to-point" at bounding box center [274, 151] width 263 height 17
click at [143, 141] on input "b. Point-to-point" at bounding box center [143, 138] width 0 height 5
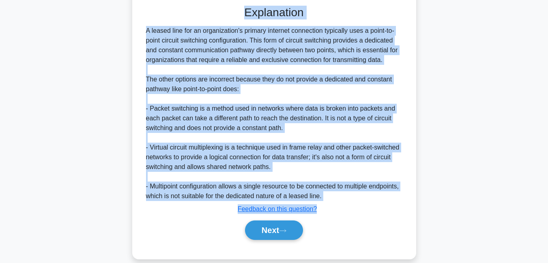
scroll to position [237, 0]
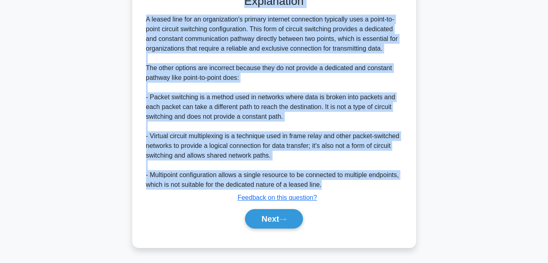
drag, startPoint x: 149, startPoint y: 72, endPoint x: 366, endPoint y: 181, distance: 243.0
click at [366, 181] on div "When configuring a leased line for an organization's primary internet connectio…" at bounding box center [275, 32] width 278 height 423
copy div "When configuring a leased line for an organization's primary internet connectio…"
click at [263, 220] on button "Next" at bounding box center [274, 218] width 58 height 19
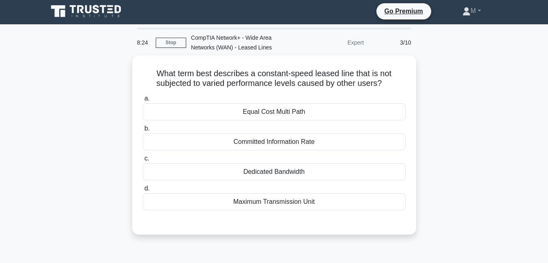
scroll to position [0, 0]
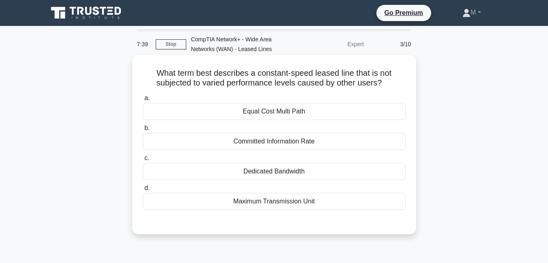
click at [292, 169] on div "Dedicated Bandwidth" at bounding box center [274, 171] width 263 height 17
click at [143, 161] on input "c. Dedicated Bandwidth" at bounding box center [143, 158] width 0 height 5
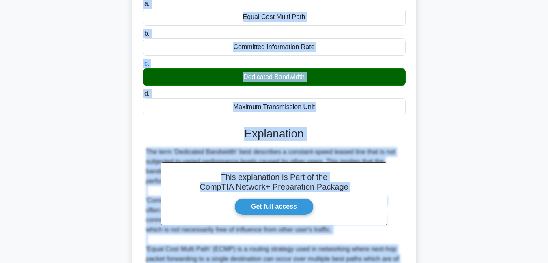
scroll to position [218, 0]
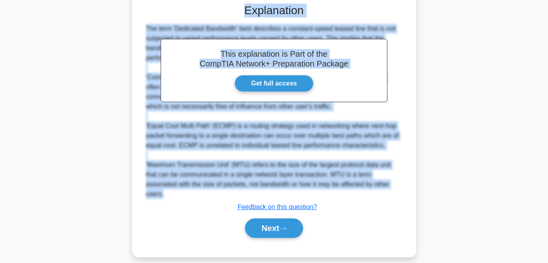
drag, startPoint x: 155, startPoint y: 71, endPoint x: 387, endPoint y: 184, distance: 258.1
click at [387, 184] on div "What term best describes a constant-speed leased line that is not subjected to …" at bounding box center [275, 47] width 278 height 414
copy div "What term best describes a constant-speed leased line that is not subjected to …"
click at [278, 224] on button "Next" at bounding box center [274, 228] width 58 height 19
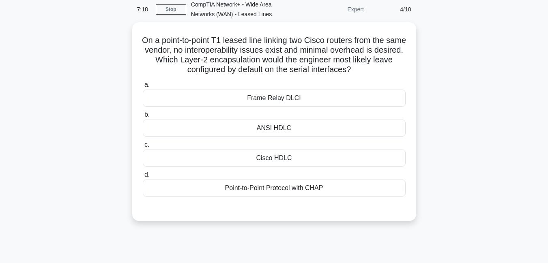
scroll to position [43, 0]
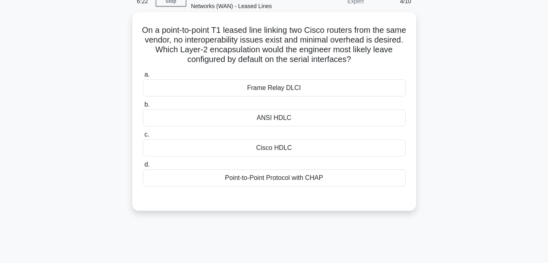
click at [276, 181] on div "Point-to-Point Protocol with CHAP" at bounding box center [274, 178] width 263 height 17
click at [143, 168] on input "d. Point-to-Point Protocol with CHAP" at bounding box center [143, 164] width 0 height 5
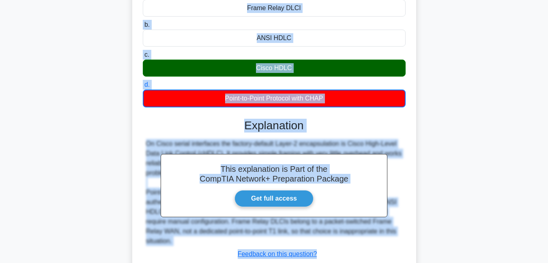
scroll to position [180, 0]
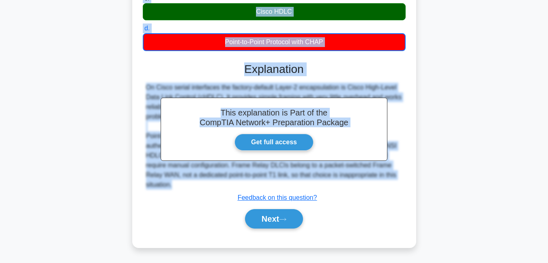
drag, startPoint x: 148, startPoint y: 28, endPoint x: 380, endPoint y: 186, distance: 281.5
click at [380, 186] on div "On a point-to-point T1 leased line linking two Cisco routers from the same vend…" at bounding box center [275, 62] width 278 height 366
copy div "On a point-to-point T1 leased line linking two Cisco routers from the same vend…"
click at [276, 221] on button "Next" at bounding box center [274, 218] width 58 height 19
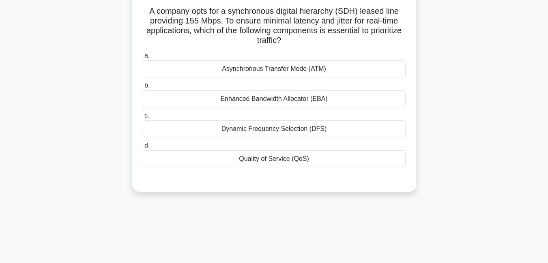
scroll to position [53, 0]
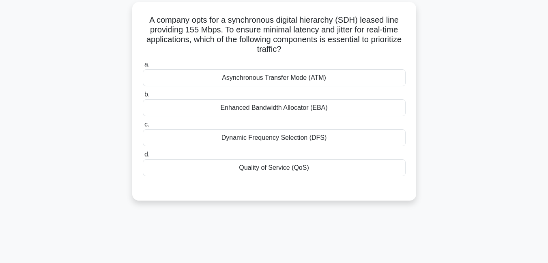
click at [282, 170] on div "Quality of Service (QoS)" at bounding box center [274, 168] width 263 height 17
click at [143, 157] on input "d. Quality of Service (QoS)" at bounding box center [143, 154] width 0 height 5
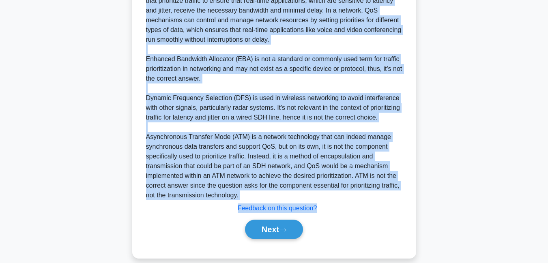
scroll to position [286, 0]
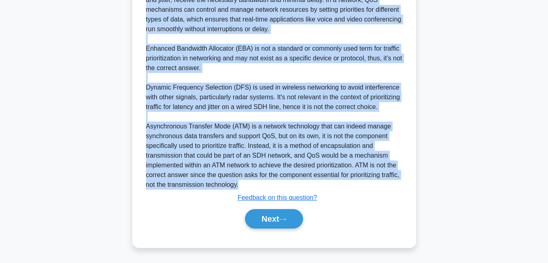
drag, startPoint x: 147, startPoint y: 18, endPoint x: 281, endPoint y: 183, distance: 212.3
click at [281, 183] on div "A company opts for a synchronous digital hierarchy (SDH) leased line providing …" at bounding box center [275, 9] width 278 height 472
copy div "A company opts for a synchronous digital hierarchy (SDH) leased line providing …"
click at [276, 220] on button "Next" at bounding box center [274, 218] width 58 height 19
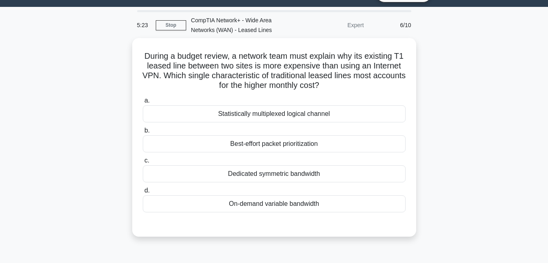
scroll to position [0, 0]
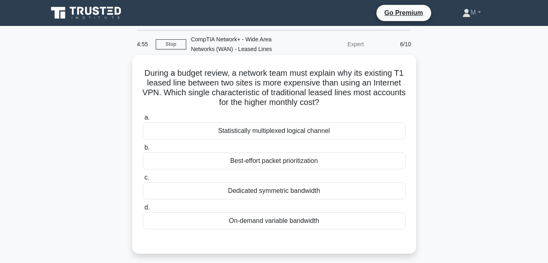
click at [241, 193] on div "Dedicated symmetric bandwidth" at bounding box center [274, 191] width 263 height 17
click at [143, 181] on input "c. Dedicated symmetric bandwidth" at bounding box center [143, 177] width 0 height 5
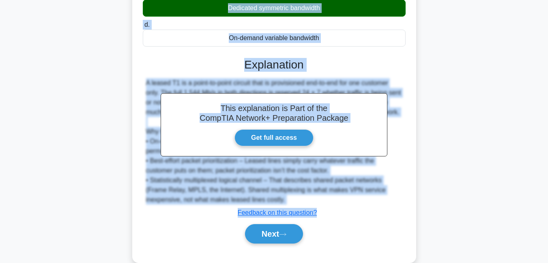
scroll to position [198, 0]
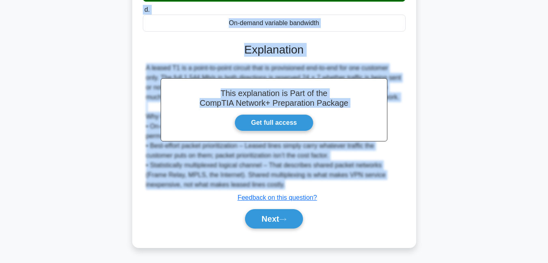
drag, startPoint x: 145, startPoint y: 71, endPoint x: 306, endPoint y: 187, distance: 198.1
click at [306, 187] on div "During a budget review, a network team must explain why its existing T1 leased …" at bounding box center [275, 52] width 278 height 384
copy div "During a budget review, a network team must explain why its existing T1 leased …"
click at [268, 220] on button "Next" at bounding box center [274, 218] width 58 height 19
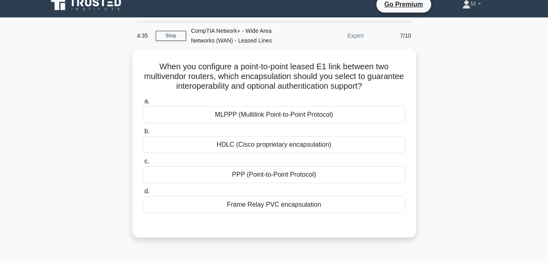
scroll to position [0, 0]
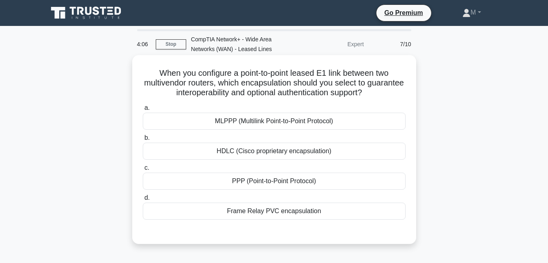
click at [261, 183] on div "PPP (Point-to-Point Protocol)" at bounding box center [274, 181] width 263 height 17
click at [143, 171] on input "c. PPP (Point-to-Point Protocol)" at bounding box center [143, 168] width 0 height 5
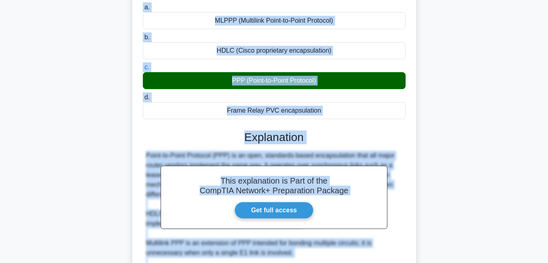
scroll to position [198, 0]
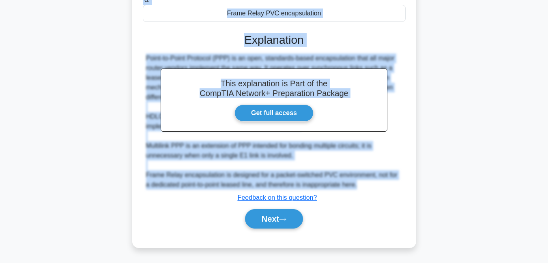
drag, startPoint x: 155, startPoint y: 69, endPoint x: 369, endPoint y: 188, distance: 244.5
click at [369, 188] on div "When you configure a point-to-point leased E1 link between two multivendor rout…" at bounding box center [275, 52] width 278 height 384
copy div "When you configure a point-to-point leased E1 link between two multivendor rout…"
click at [273, 224] on button "Next" at bounding box center [274, 218] width 58 height 19
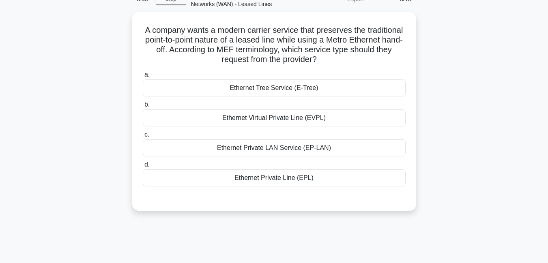
scroll to position [43, 0]
click at [273, 121] on div "Ethernet Virtual Private Line (EVPL)" at bounding box center [274, 117] width 263 height 17
click at [143, 107] on input "b. Ethernet Virtual Private Line (EVPL)" at bounding box center [143, 104] width 0 height 5
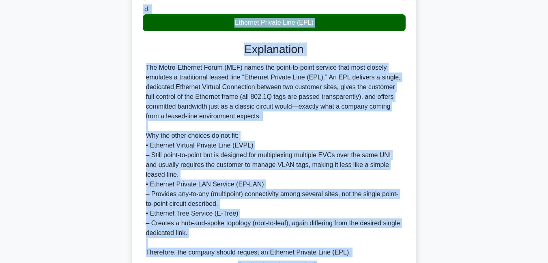
scroll to position [267, 0]
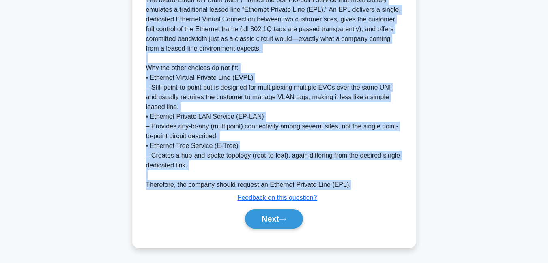
drag, startPoint x: 163, startPoint y: 28, endPoint x: 356, endPoint y: 188, distance: 250.7
click at [356, 188] on div "A company wants a modern carrier service that preserves the traditional point-t…" at bounding box center [275, 17] width 278 height 453
copy div "A company wants a modern carrier service that preserves the traditional point-t…"
click at [272, 221] on button "Next" at bounding box center [274, 218] width 58 height 19
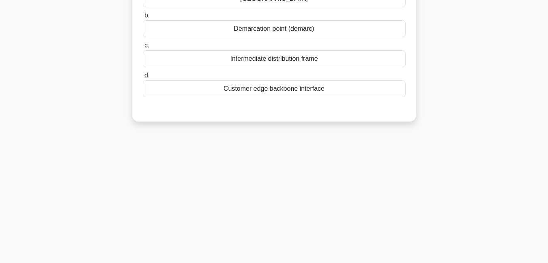
scroll to position [0, 0]
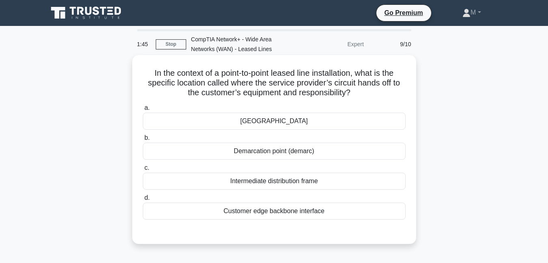
click at [284, 184] on div "Intermediate distribution frame" at bounding box center [274, 181] width 263 height 17
click at [143, 171] on input "c. Intermediate distribution frame" at bounding box center [143, 168] width 0 height 5
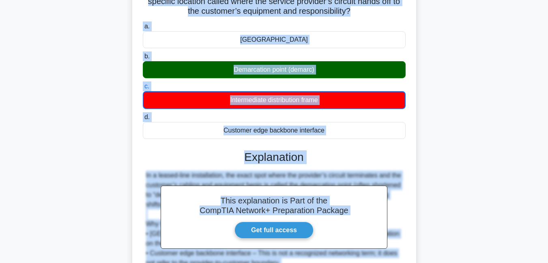
scroll to position [190, 0]
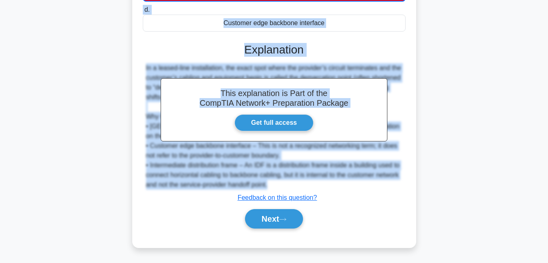
drag, startPoint x: 149, startPoint y: 71, endPoint x: 276, endPoint y: 189, distance: 172.9
click at [276, 189] on div "In the context of a point-to-point leased line installation, what is the specif…" at bounding box center [275, 56] width 278 height 375
copy div "In the context of a point-to-point leased line installation, what is the specif…"
click at [274, 221] on button "Next" at bounding box center [274, 218] width 58 height 19
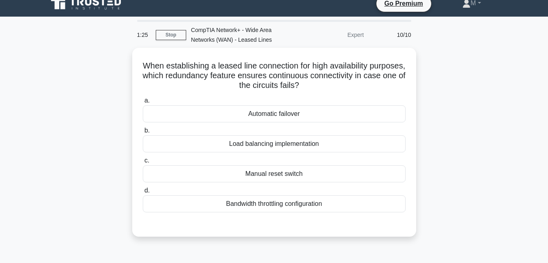
scroll to position [0, 0]
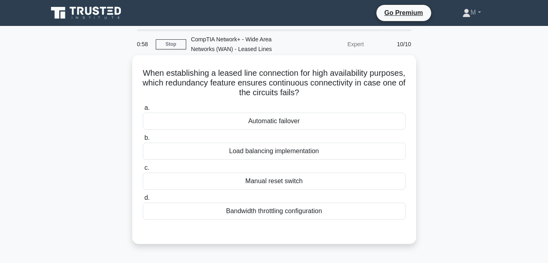
click at [264, 154] on div "Load balancing implementation" at bounding box center [274, 151] width 263 height 17
click at [143, 141] on input "b. Load balancing implementation" at bounding box center [143, 138] width 0 height 5
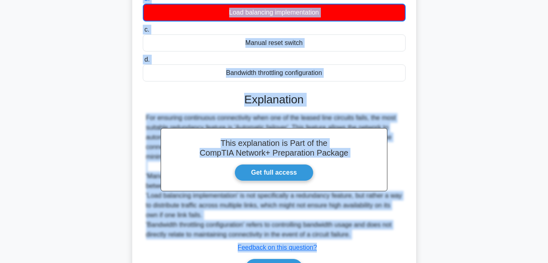
scroll to position [190, 0]
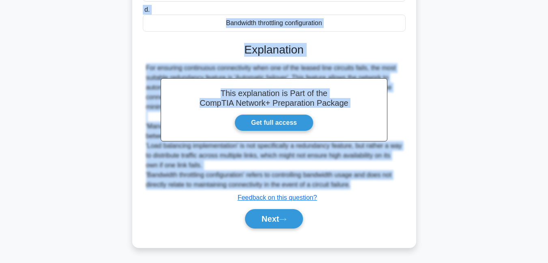
drag, startPoint x: 158, startPoint y: 70, endPoint x: 381, endPoint y: 186, distance: 251.2
click at [381, 186] on div "When establishing a leased line connection for high availability purposes, whic…" at bounding box center [275, 56] width 278 height 375
copy div "When establishing a leased line connection for high availability purposes, whic…"
click at [274, 222] on button "Next" at bounding box center [274, 218] width 58 height 19
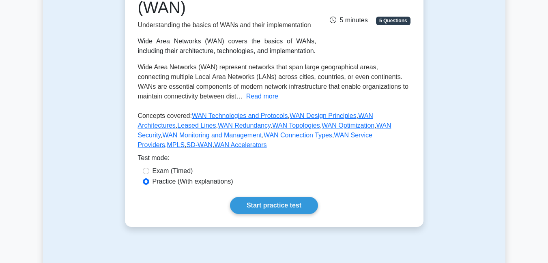
scroll to position [144, 0]
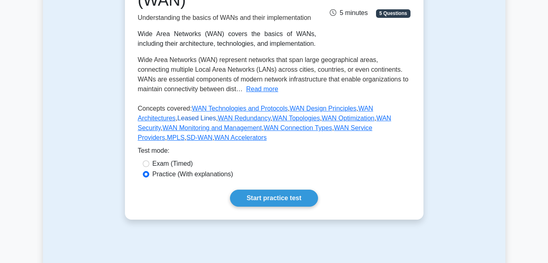
click at [177, 119] on link "Leased Lines" at bounding box center [196, 118] width 39 height 7
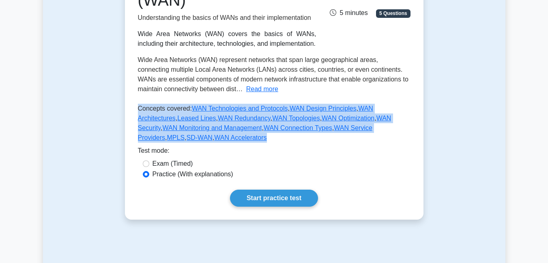
drag, startPoint x: 136, startPoint y: 105, endPoint x: 207, endPoint y: 144, distance: 81.0
click at [207, 144] on div "Wide Area Networks (WAN) Understanding the basics of WANs and their implementat…" at bounding box center [274, 89] width 299 height 262
copy p "Concepts covered: WAN Technologies and Protocols , WAN Design Principles , WAN …"
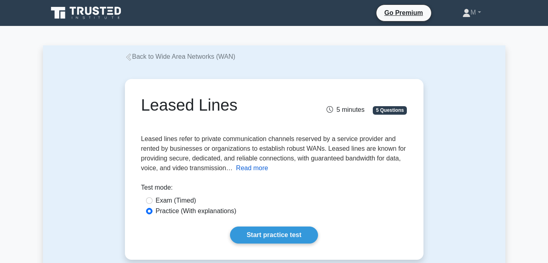
click at [254, 167] on button "Read more" at bounding box center [252, 169] width 32 height 10
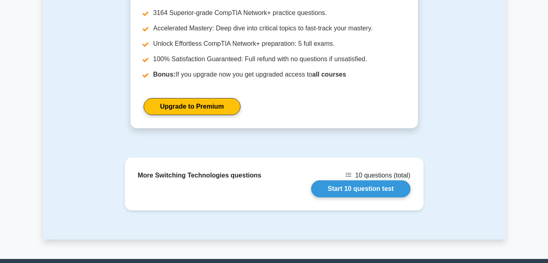
scroll to position [678, 0]
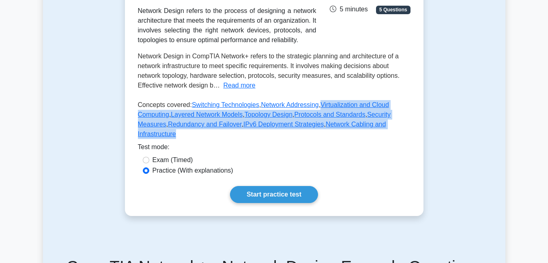
drag, startPoint x: 313, startPoint y: 102, endPoint x: 401, endPoint y: 132, distance: 93.7
click at [401, 132] on p "Concepts covered: Switching Technologies , Network Addressing , Virtualization …" at bounding box center [274, 121] width 273 height 42
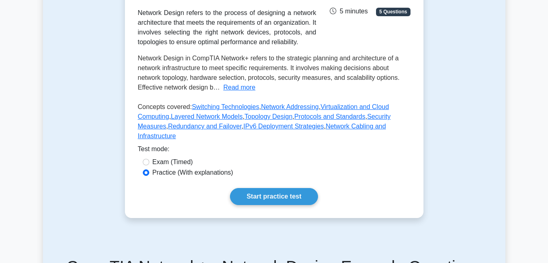
click at [468, 73] on div "Test Flashcards Network Design Designing a network architecture Network Design …" at bounding box center [274, 76] width 463 height 324
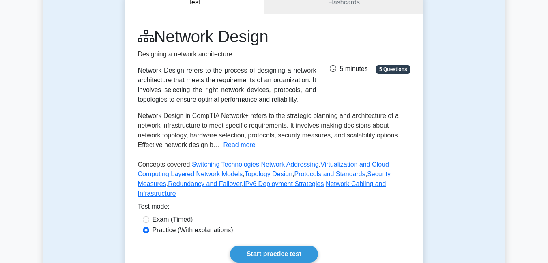
scroll to position [58, 0]
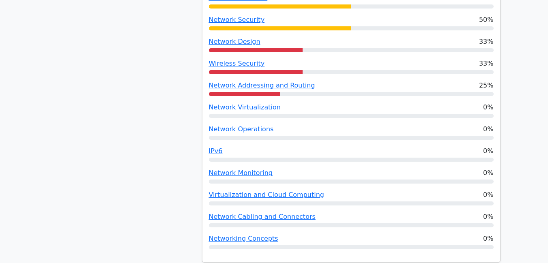
scroll to position [682, 0]
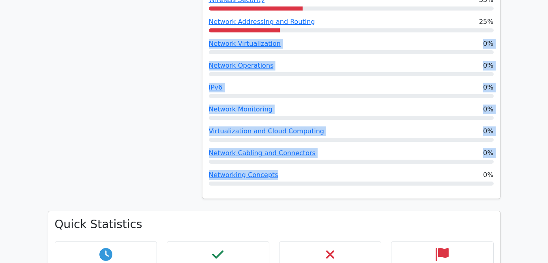
drag, startPoint x: 206, startPoint y: 21, endPoint x: 286, endPoint y: 151, distance: 152.5
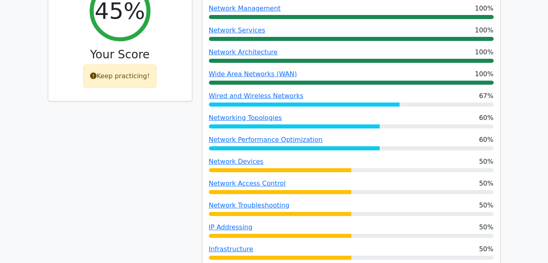
scroll to position [308, 0]
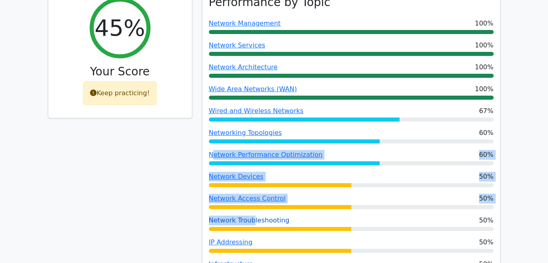
drag, startPoint x: 213, startPoint y: 129, endPoint x: 252, endPoint y: 203, distance: 82.8
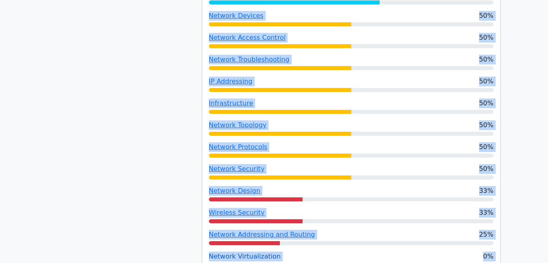
scroll to position [489, 0]
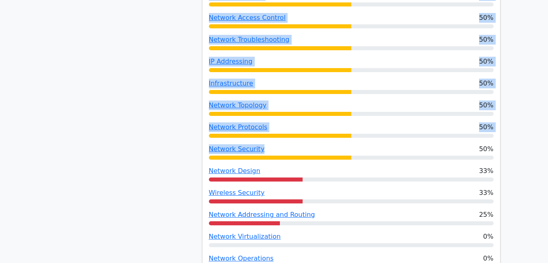
drag, startPoint x: 206, startPoint y: 134, endPoint x: 264, endPoint y: 132, distance: 57.7
click at [264, 132] on div "Performance by Topic Network Management 100% Network Services 100% Network Arch…" at bounding box center [352, 100] width 298 height 584
copy div "Network Performance Optimization 60% Network Devices 50% Network Access Control…"
